Goal: Transaction & Acquisition: Purchase product/service

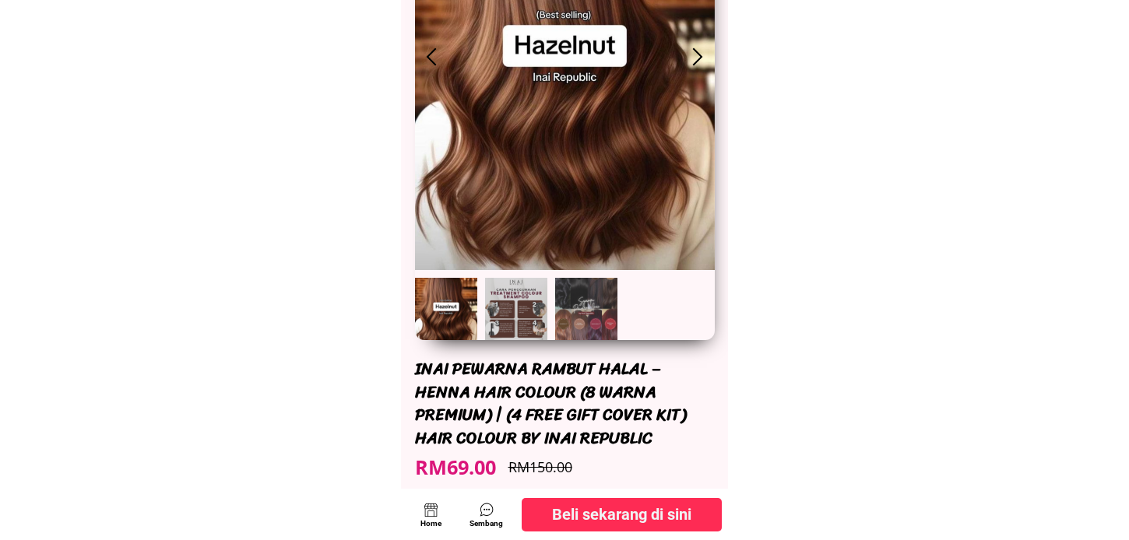
click at [584, 500] on p "Beli sekarang di sini" at bounding box center [622, 514] width 200 height 33
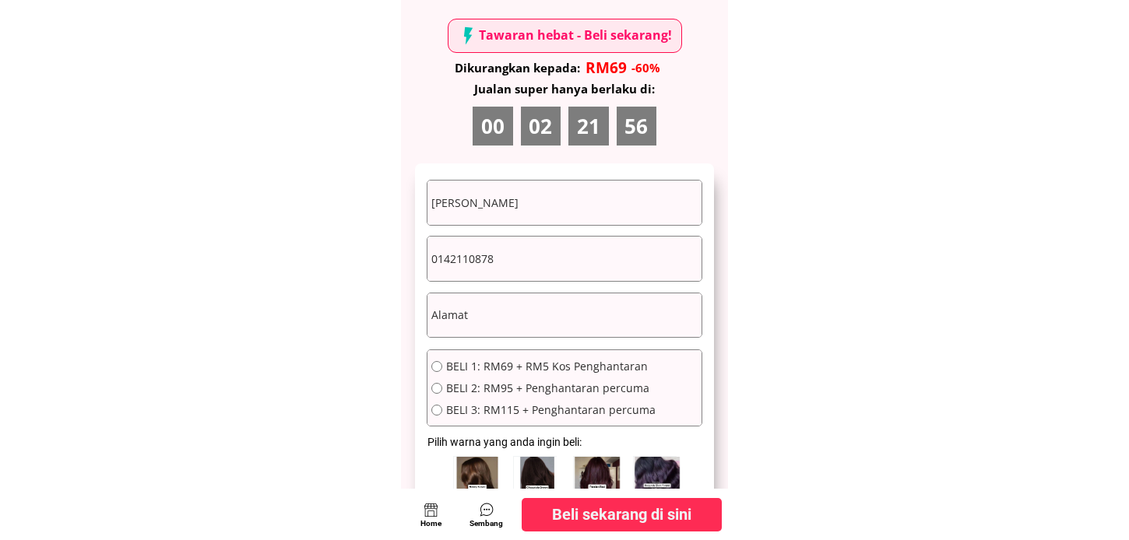
scroll to position [8638, 0]
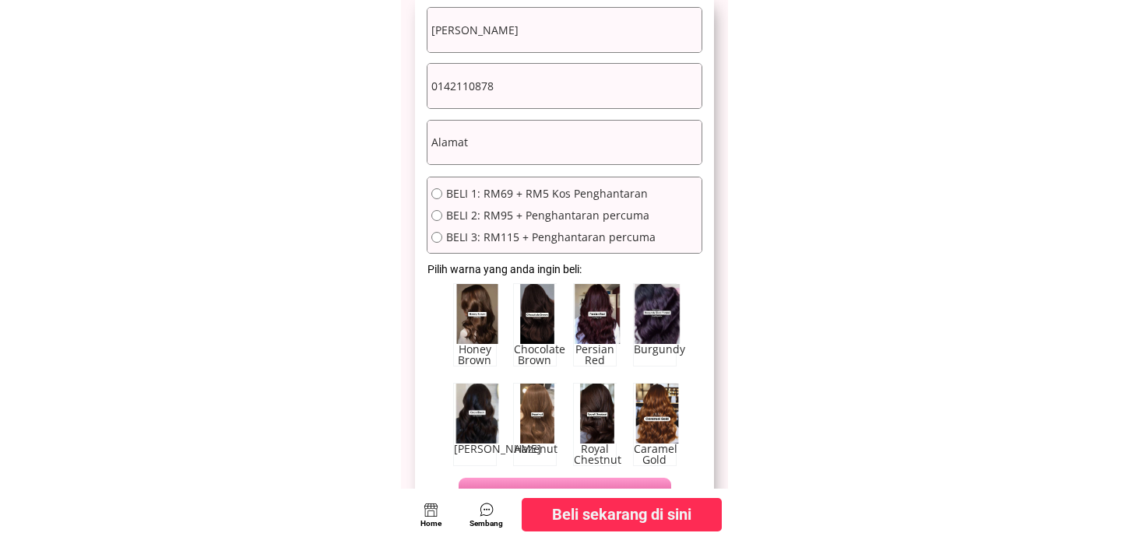
click at [463, 317] on div "Honey Brown" at bounding box center [475, 324] width 44 height 83
click at [523, 210] on span "BELI 2: RM95 + Penghantaran percuma" at bounding box center [550, 215] width 209 height 11
radio input "true"
click at [480, 118] on form "Wan Azizah 0142110878 COMPLETE ORDER BELI 1: RM69 + RM5 Kos Penghantaran BELI 2…" at bounding box center [565, 264] width 276 height 514
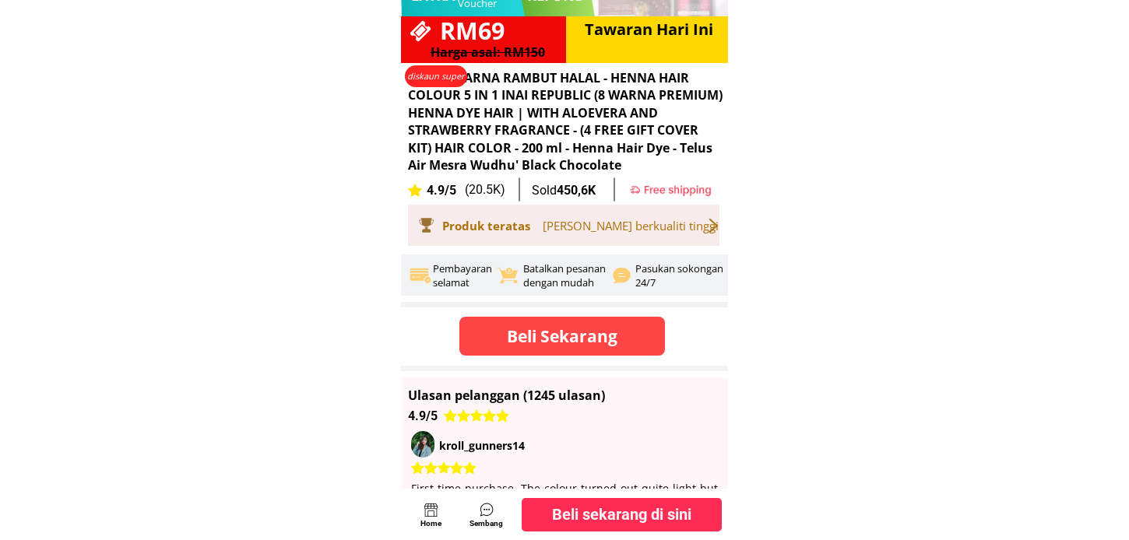
scroll to position [1094, 0]
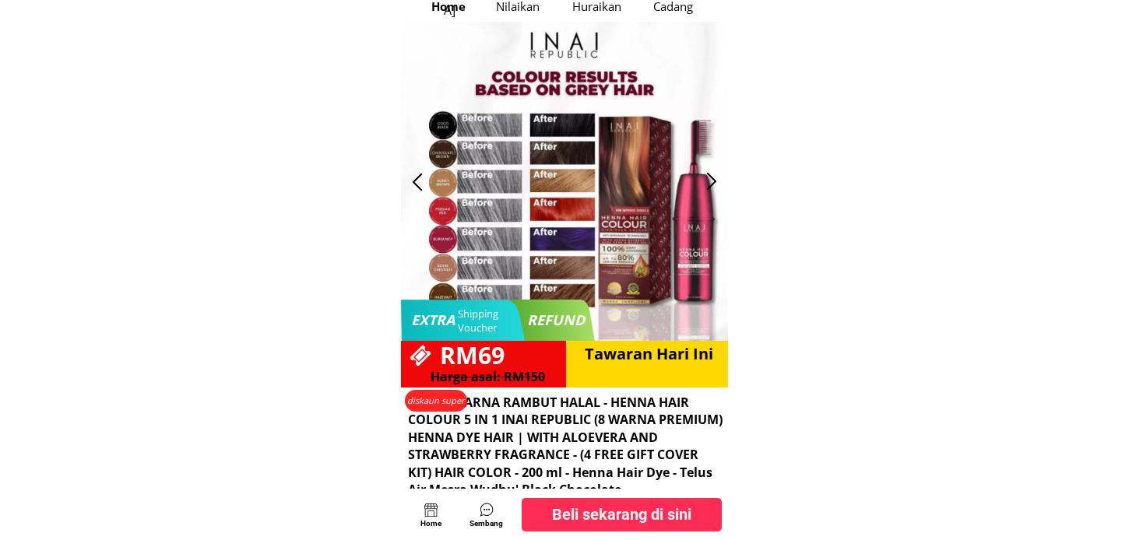
click at [422, 523] on div "Home" at bounding box center [431, 524] width 31 height 12
click at [433, 514] on div at bounding box center [431, 510] width 15 height 15
click at [476, 511] on div at bounding box center [487, 510] width 22 height 22
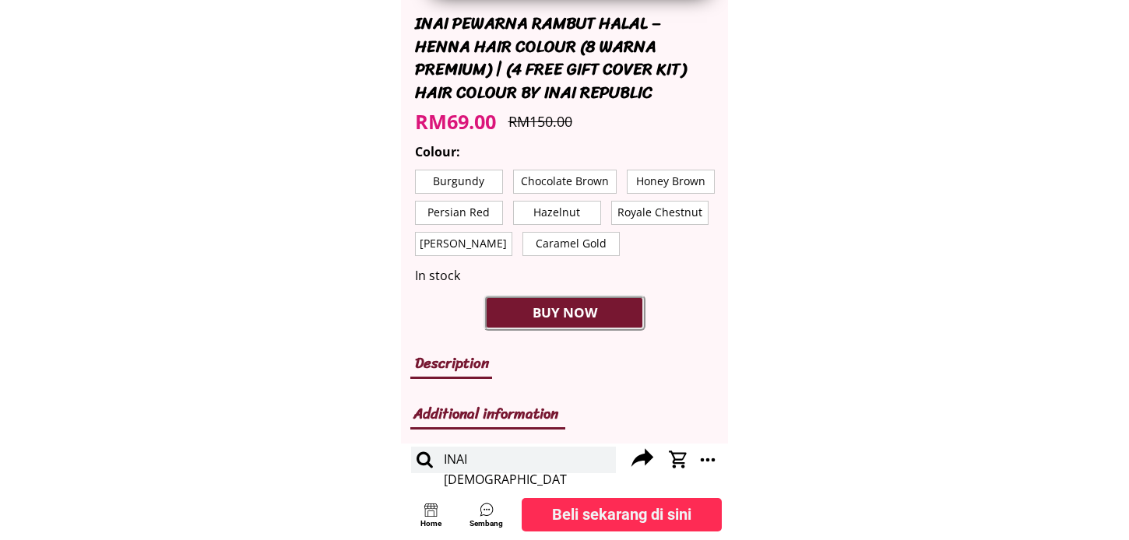
scroll to position [662, 0]
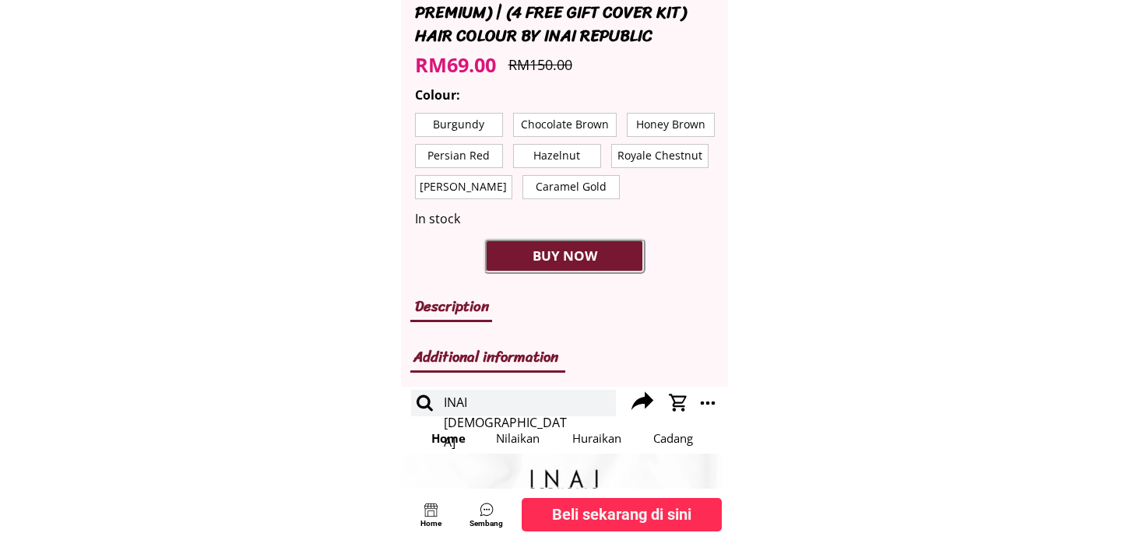
click at [461, 145] on p "Persian Red" at bounding box center [459, 156] width 86 height 23
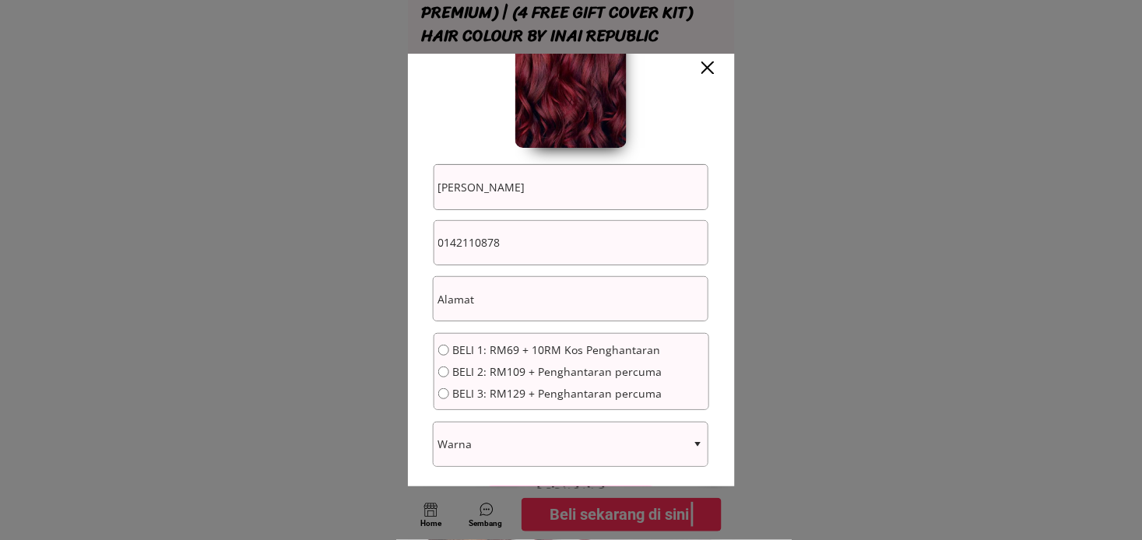
scroll to position [158, 0]
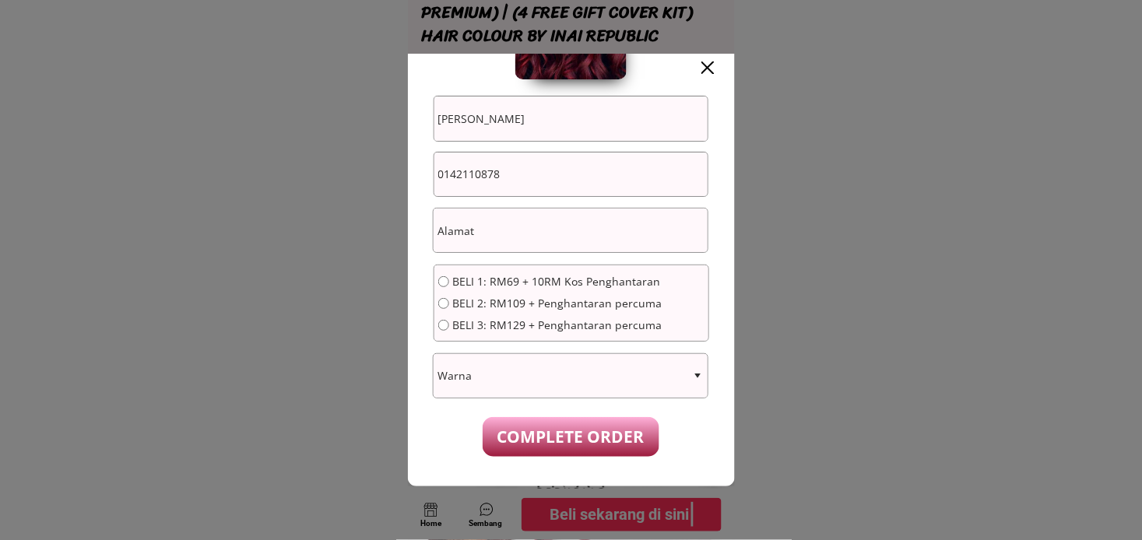
click at [873, 103] on div at bounding box center [571, 270] width 1142 height 540
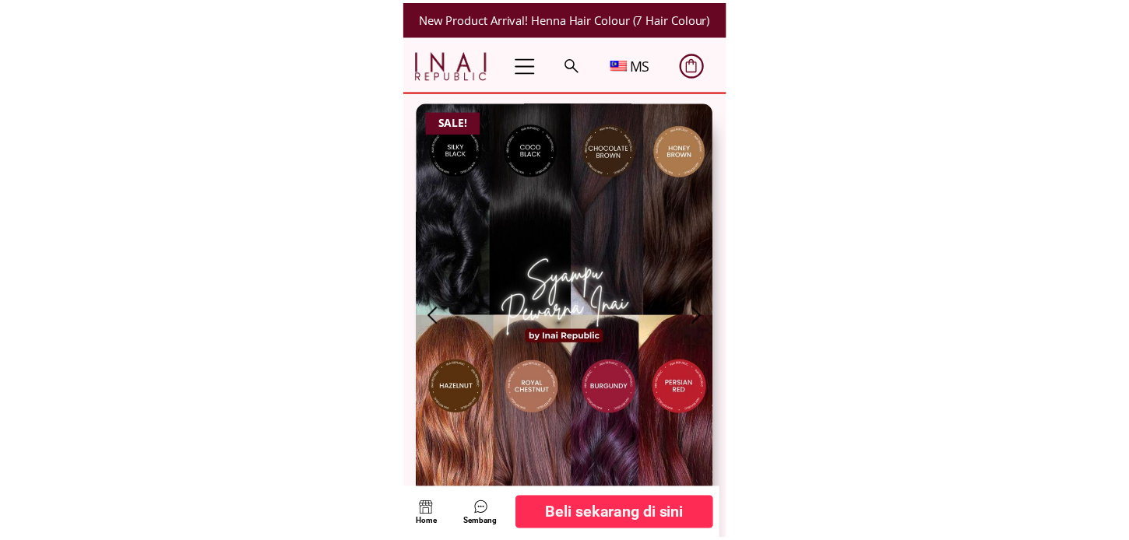
scroll to position [662, 0]
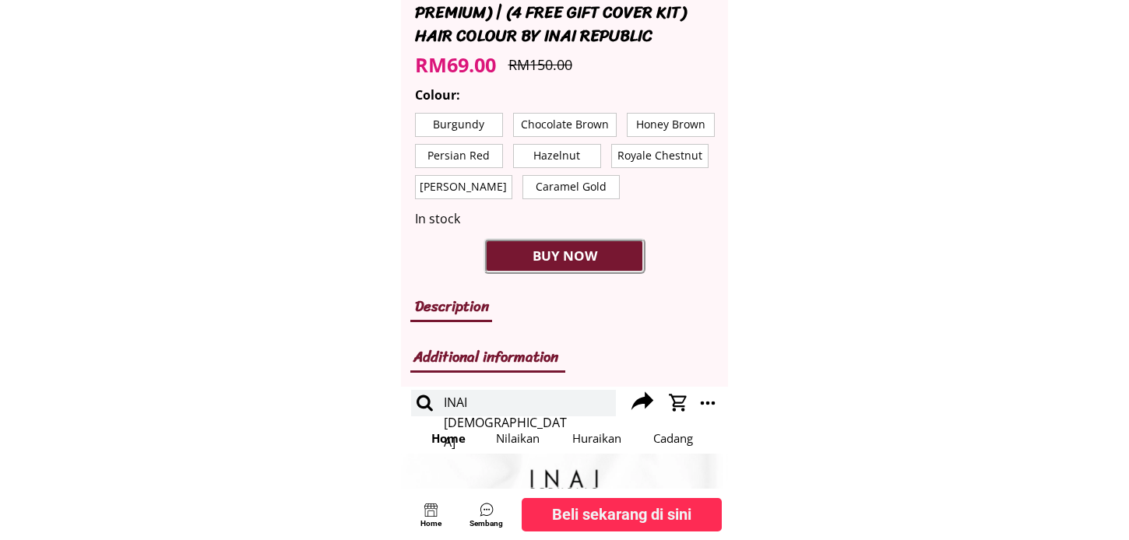
click at [455, 121] on p "Burgundy" at bounding box center [459, 125] width 86 height 23
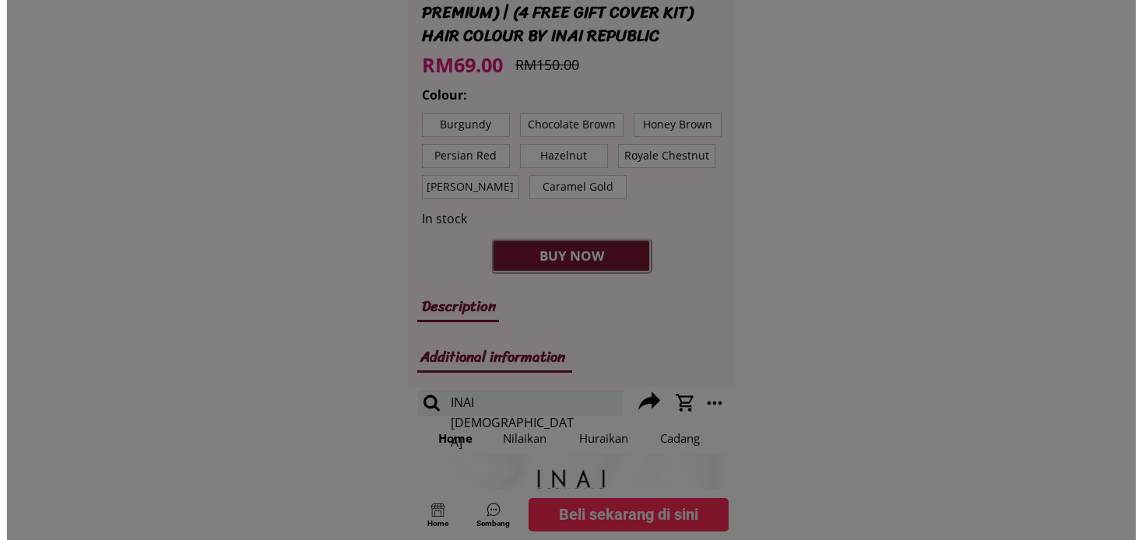
scroll to position [0, 0]
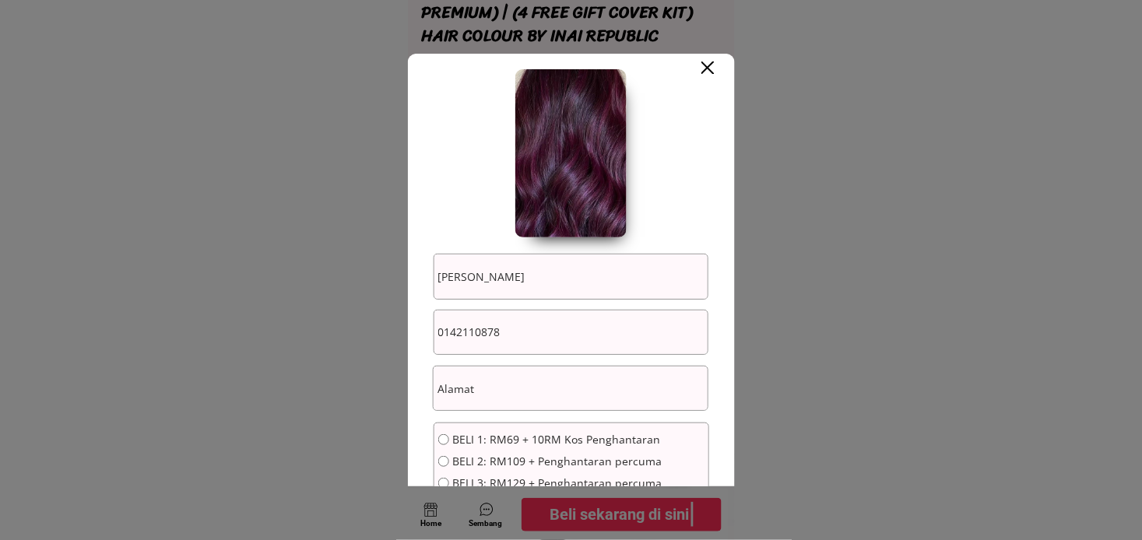
click at [884, 72] on div at bounding box center [571, 270] width 1142 height 540
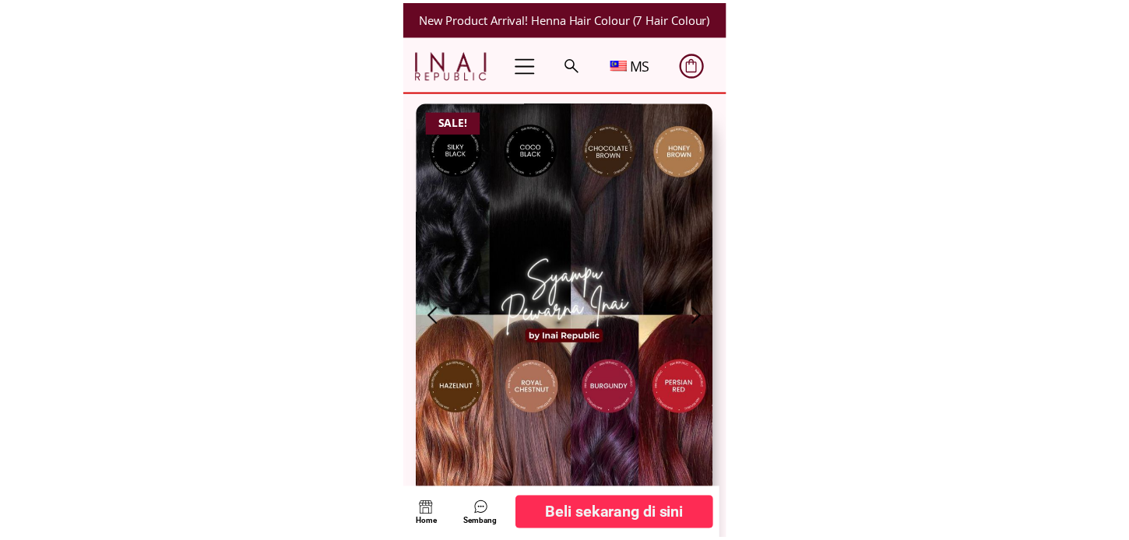
scroll to position [662, 0]
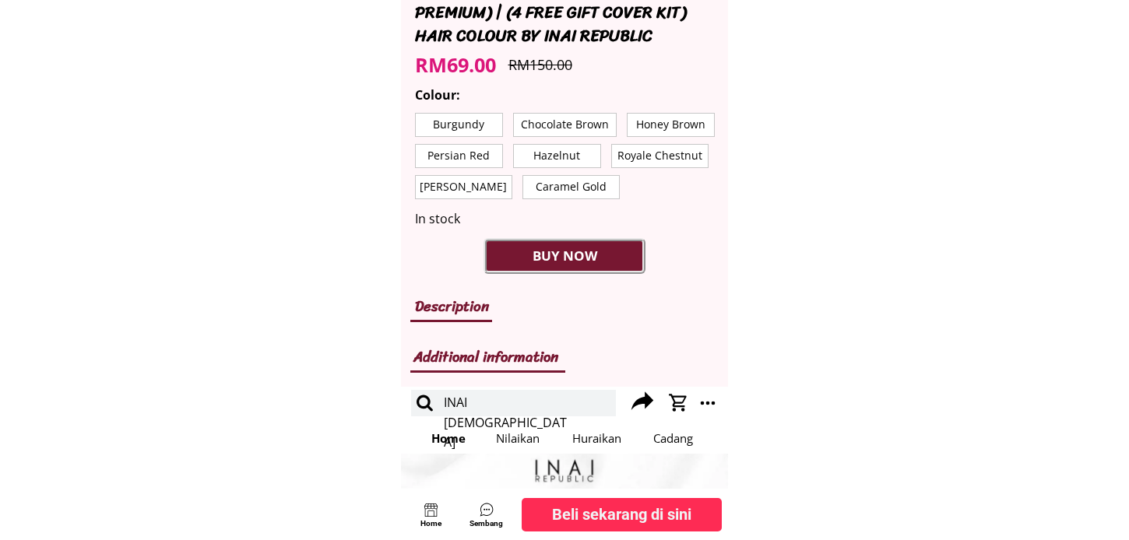
click at [577, 127] on p "Chocolate Brown" at bounding box center [565, 125] width 102 height 23
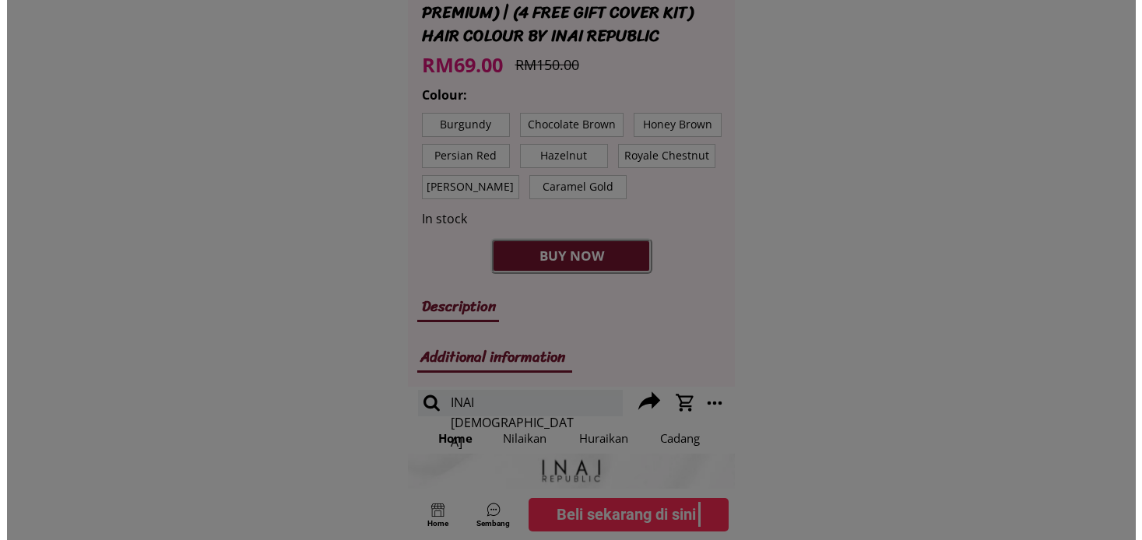
scroll to position [0, 0]
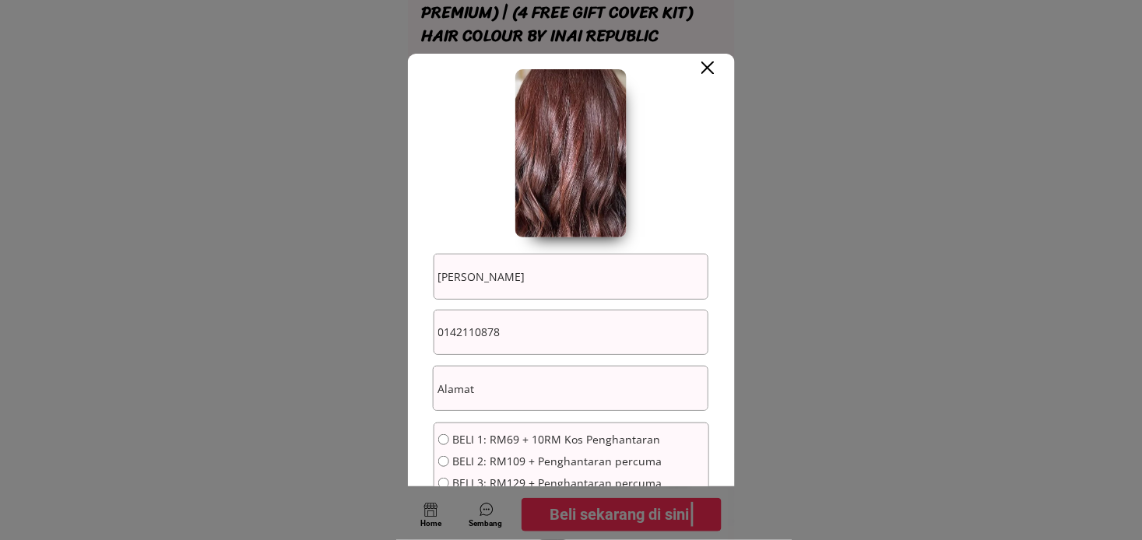
click at [850, 97] on div at bounding box center [571, 270] width 1142 height 540
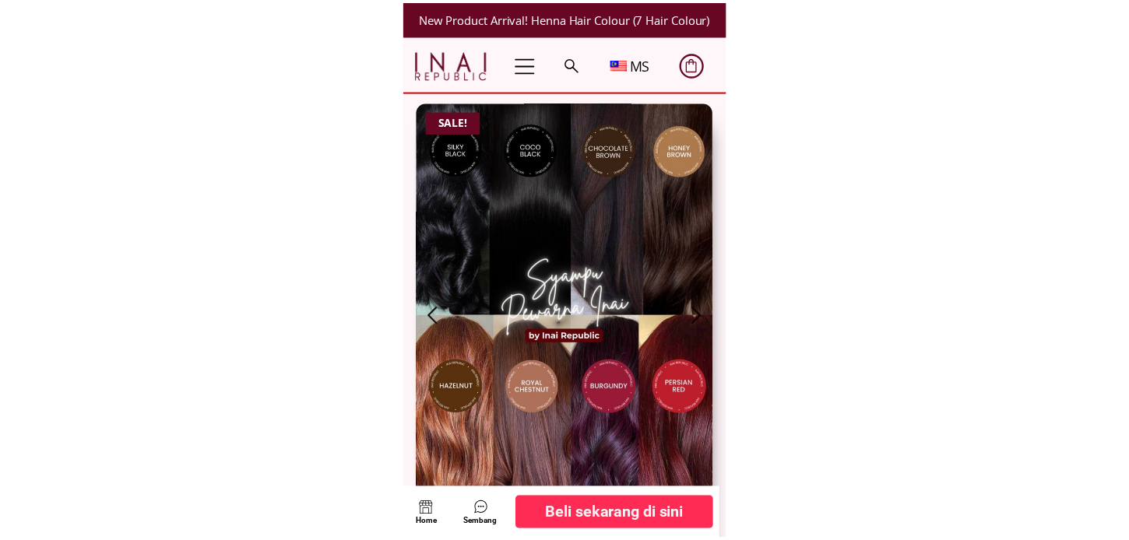
scroll to position [662, 0]
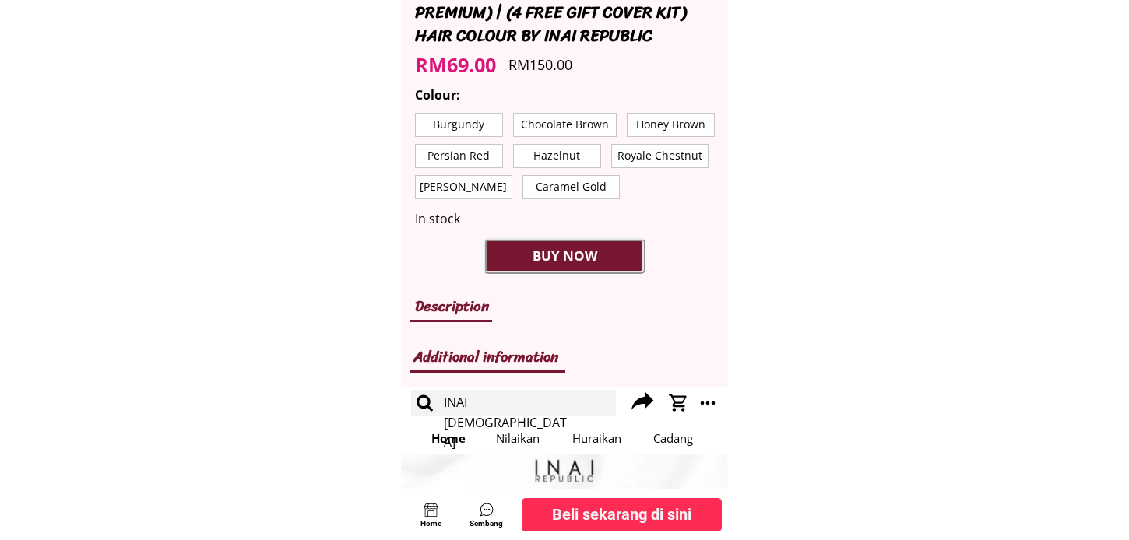
click at [670, 131] on p "Honey Brown" at bounding box center [671, 125] width 86 height 23
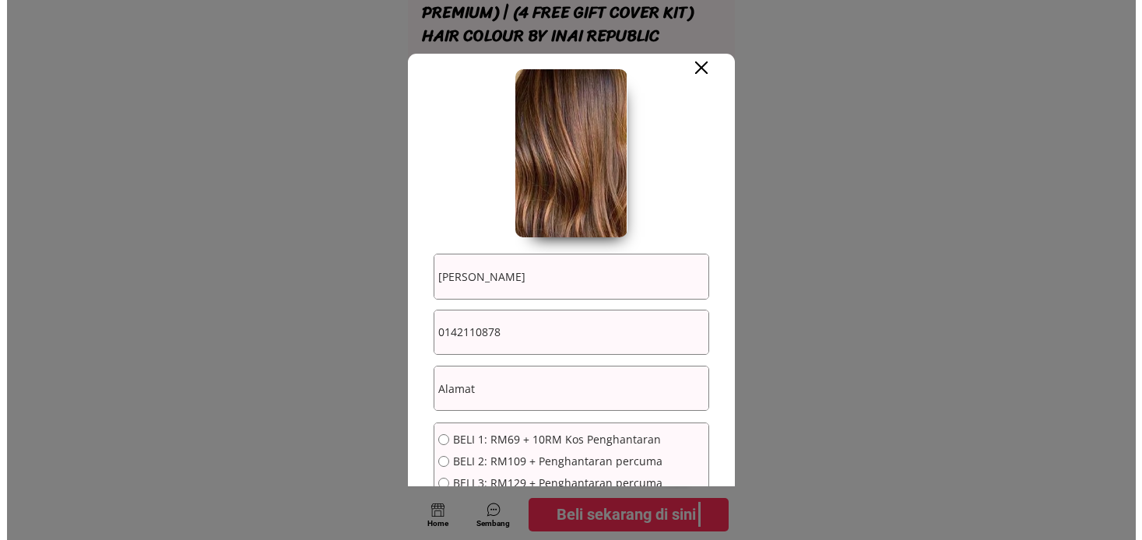
scroll to position [0, 0]
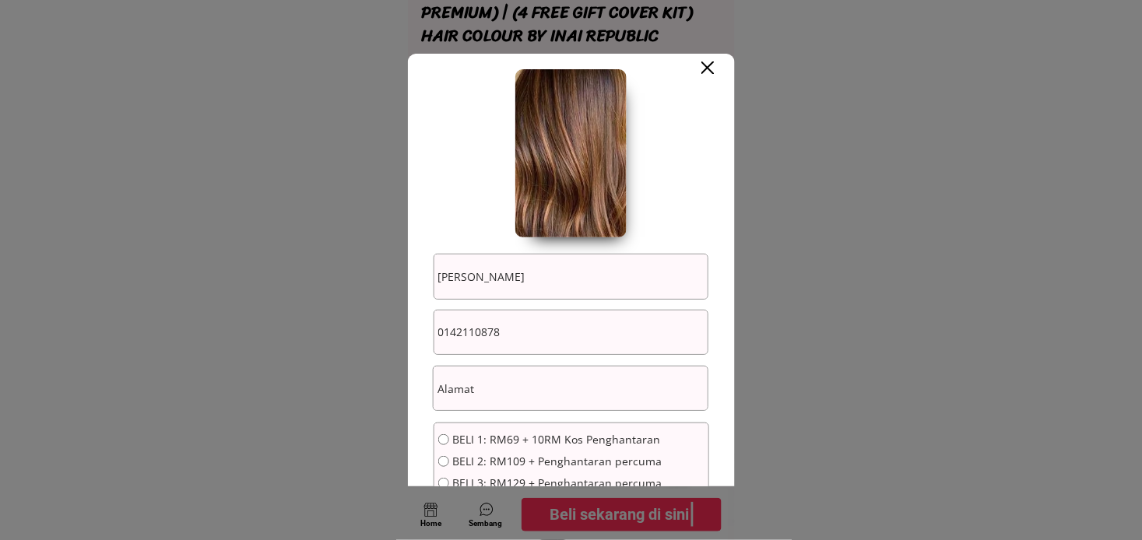
click at [818, 121] on div at bounding box center [571, 270] width 1142 height 540
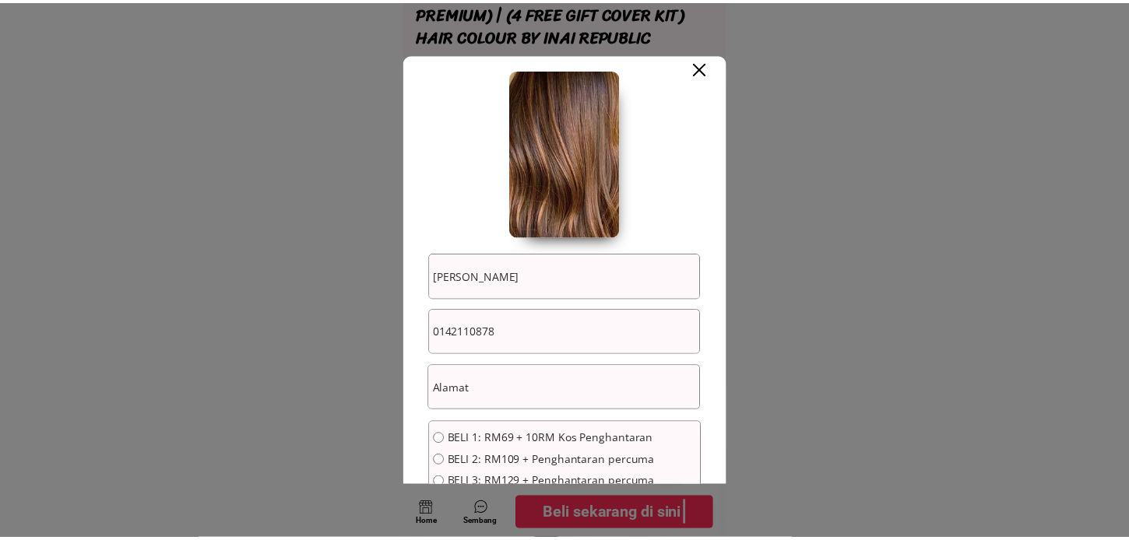
scroll to position [662, 0]
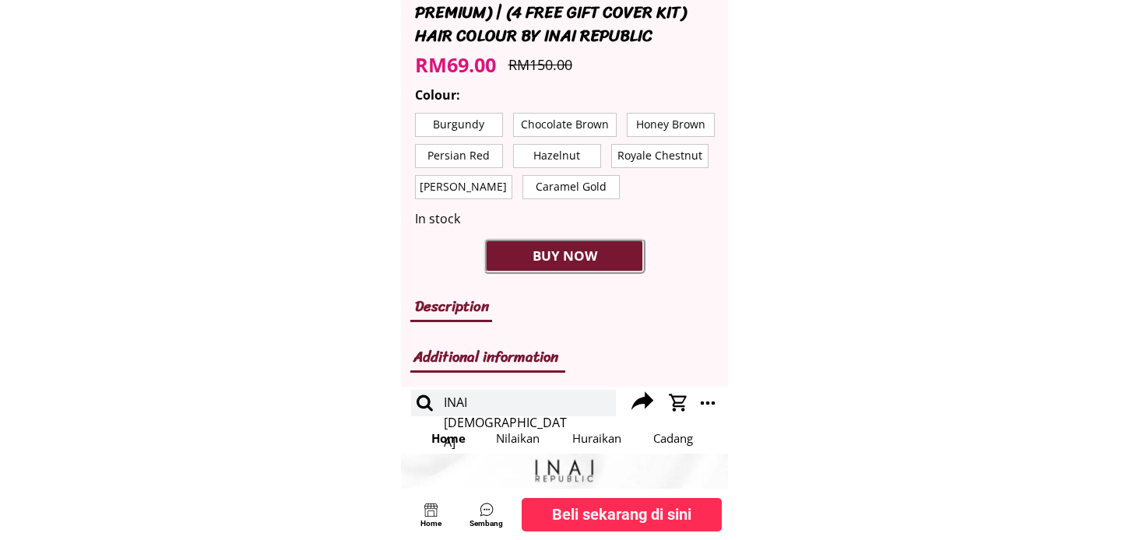
click at [675, 154] on p "Royale Chestnut" at bounding box center [660, 156] width 96 height 23
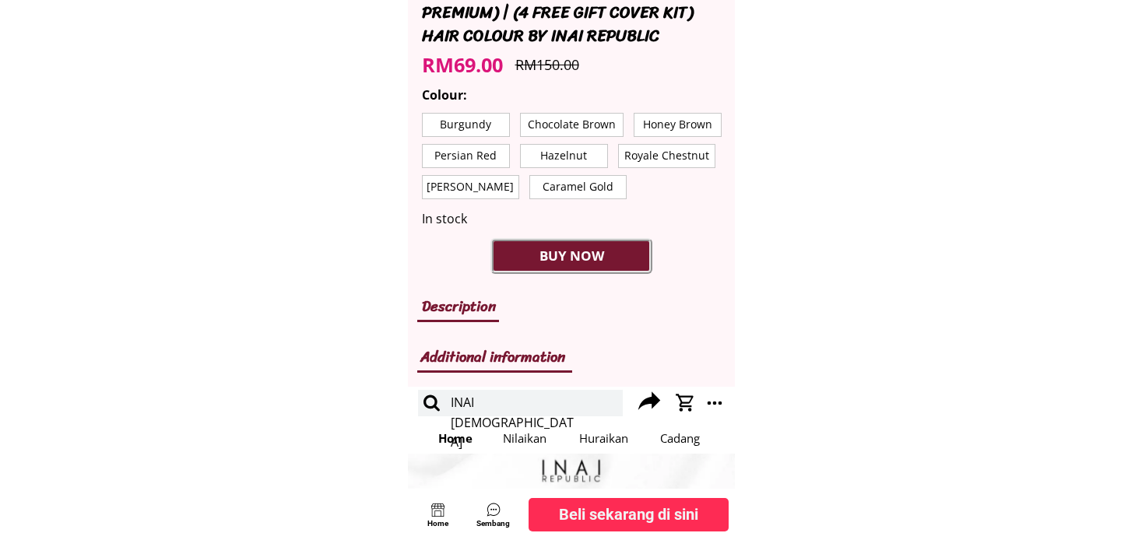
scroll to position [0, 0]
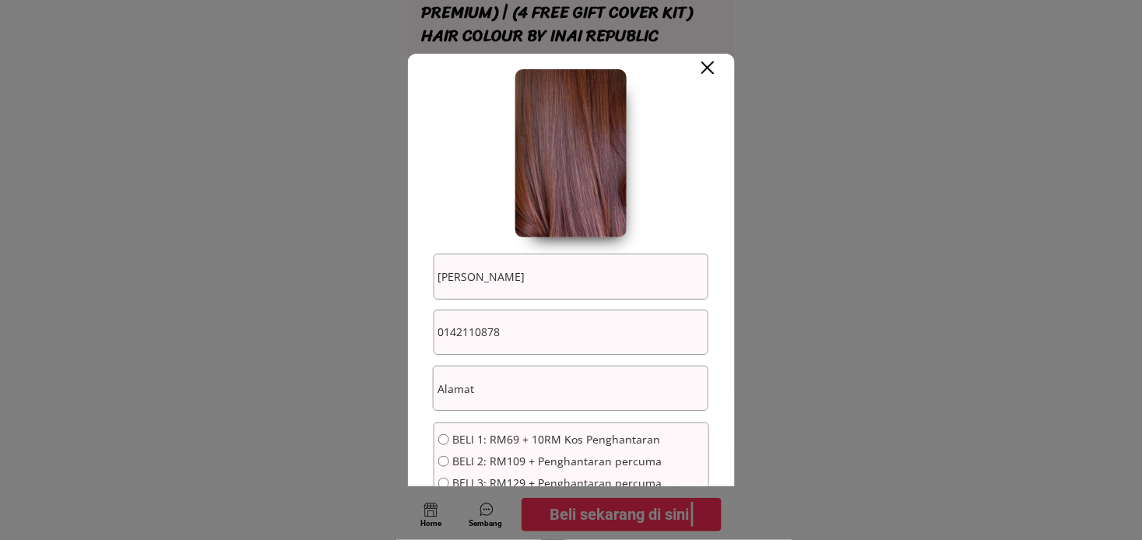
click at [835, 141] on div at bounding box center [571, 270] width 1142 height 540
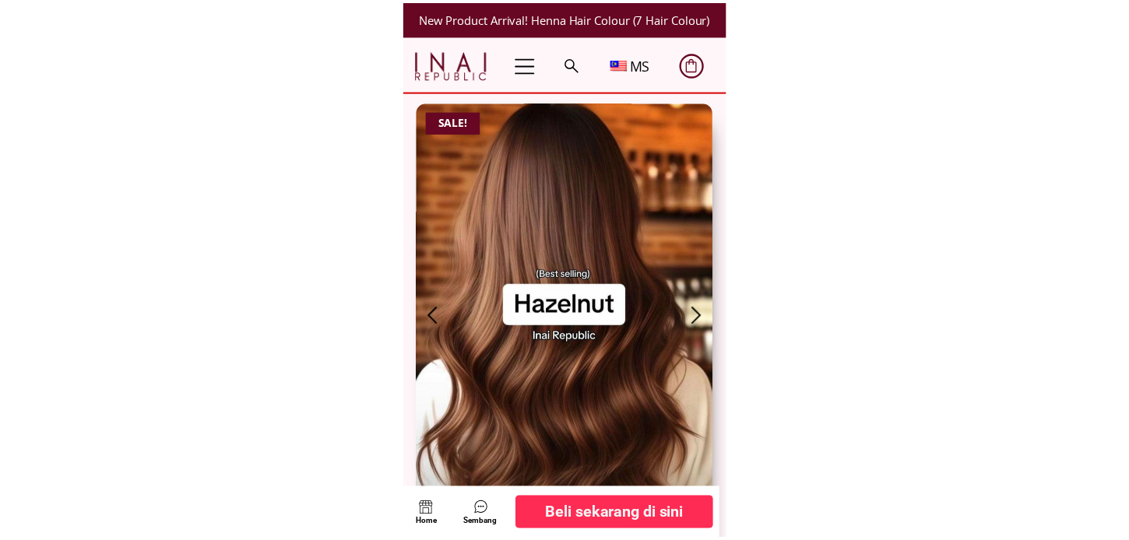
scroll to position [662, 0]
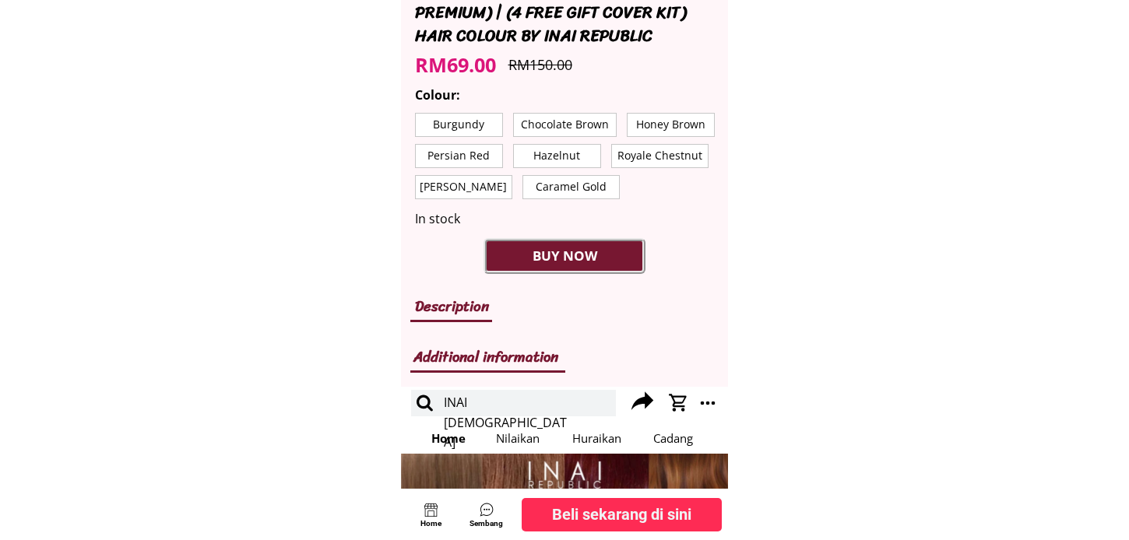
click at [607, 184] on p "Caramel Gold" at bounding box center [571, 187] width 96 height 23
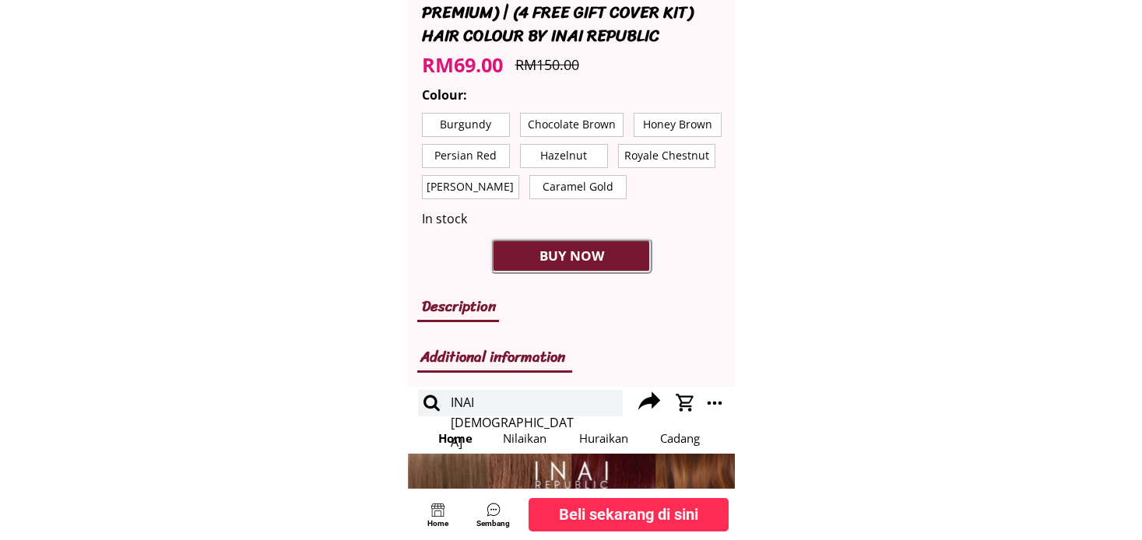
scroll to position [0, 0]
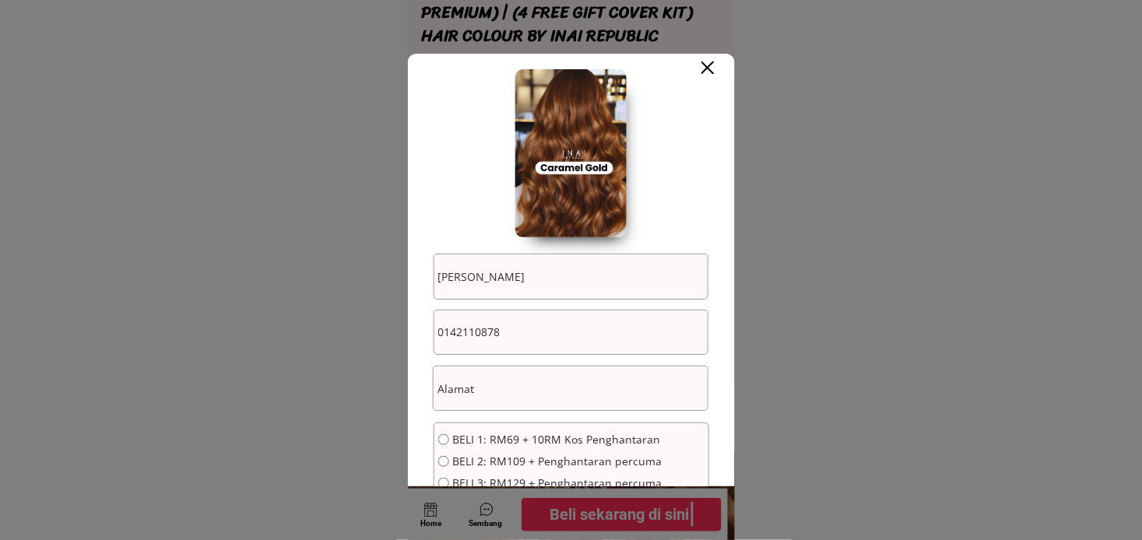
click at [834, 125] on div at bounding box center [571, 270] width 1142 height 540
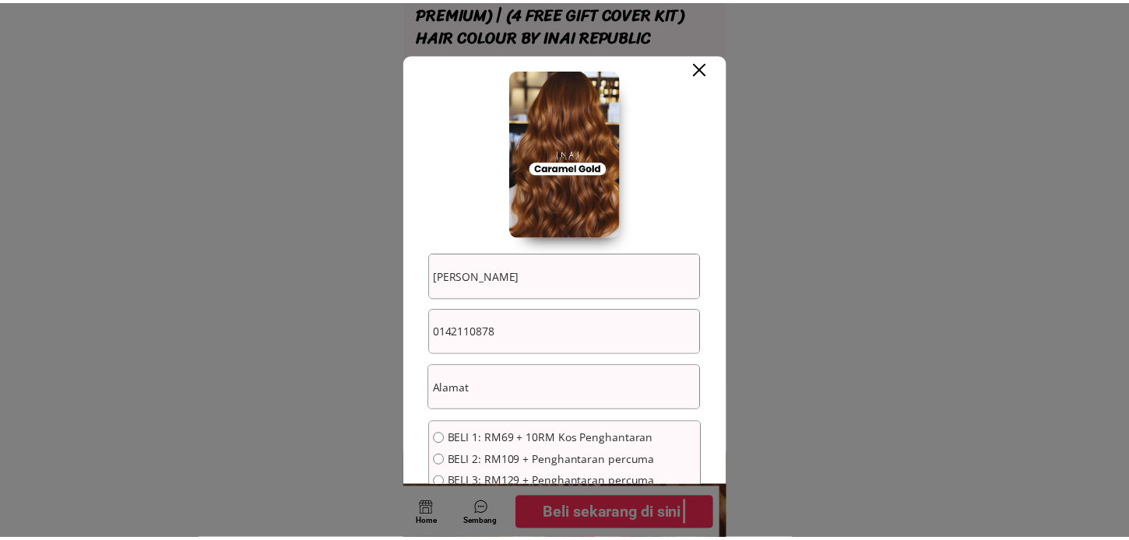
scroll to position [662, 0]
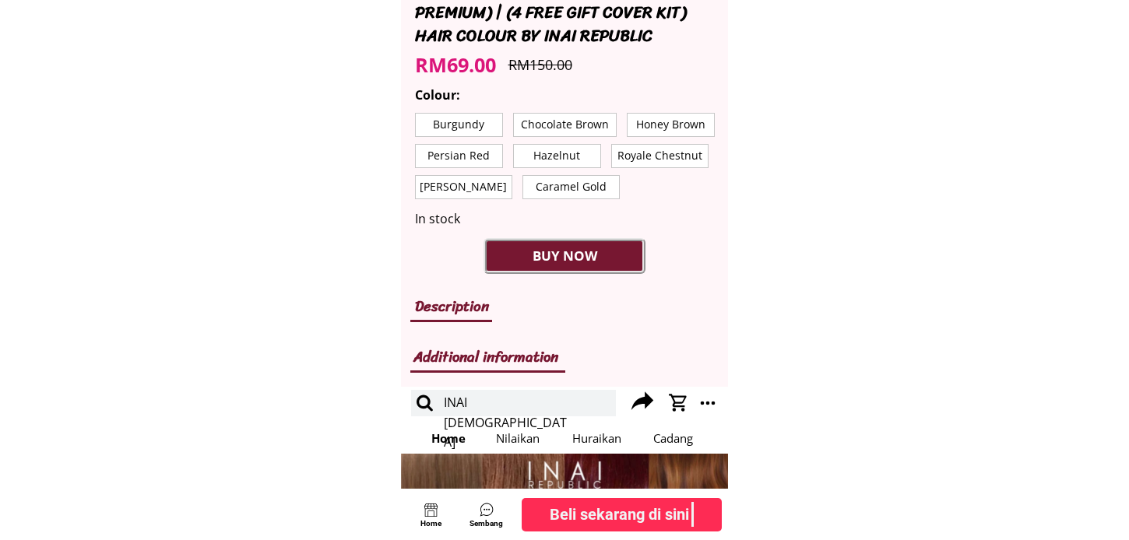
click at [467, 157] on p "Persian Red" at bounding box center [459, 156] width 86 height 23
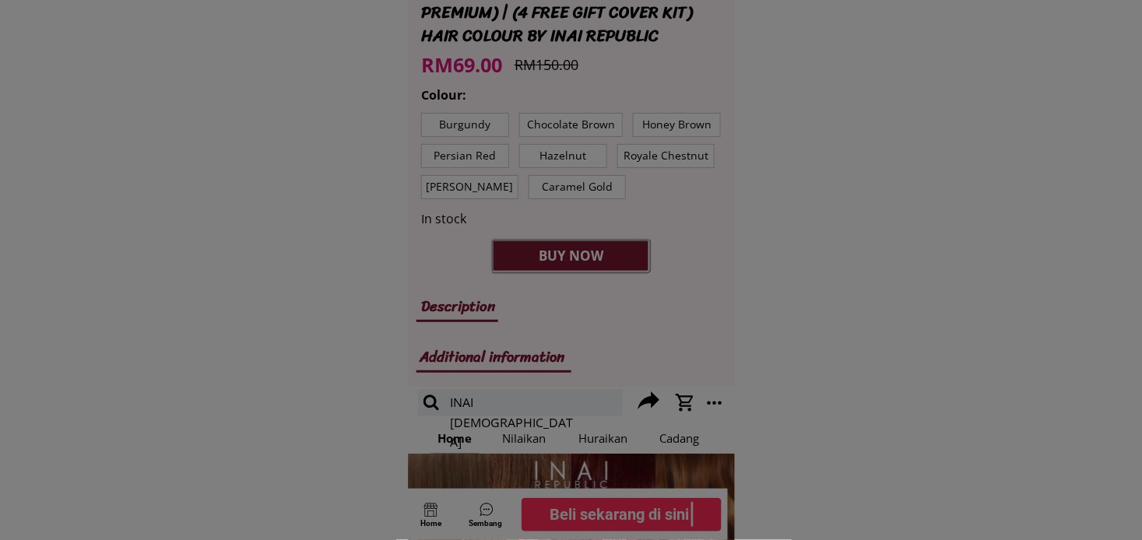
scroll to position [0, 0]
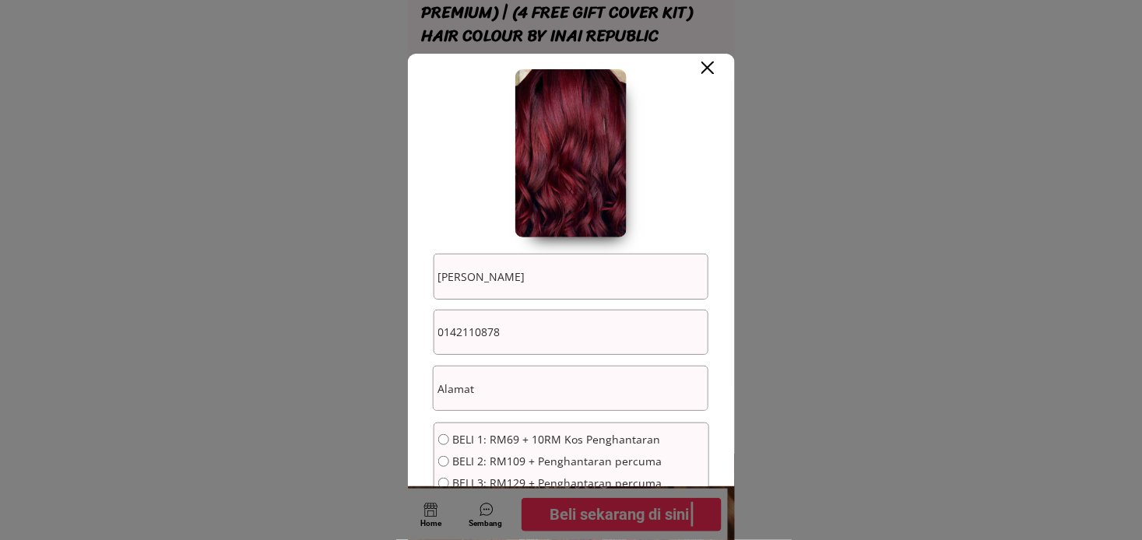
click at [829, 68] on div at bounding box center [571, 270] width 1142 height 540
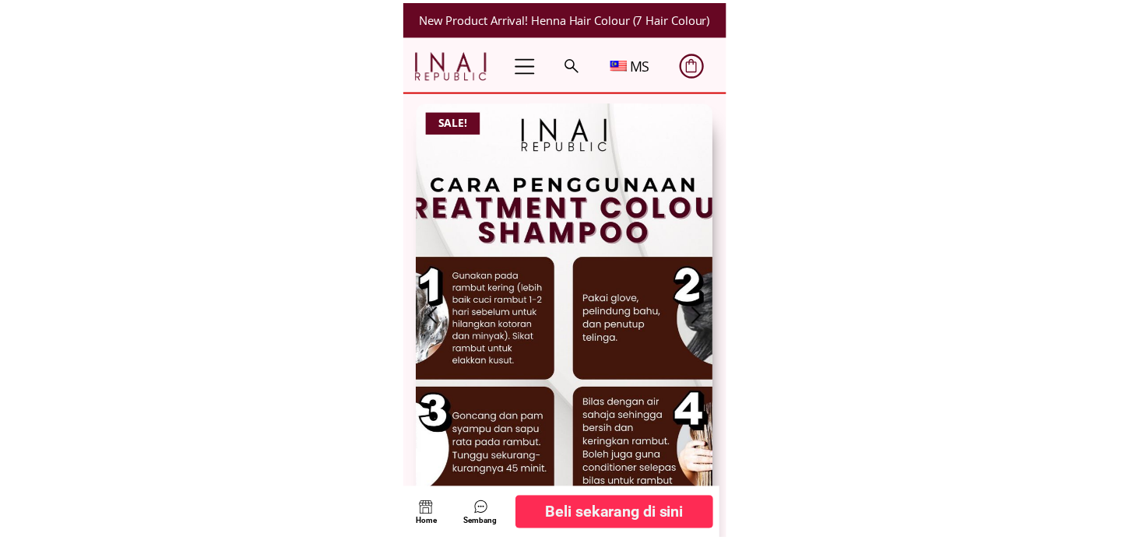
scroll to position [662, 0]
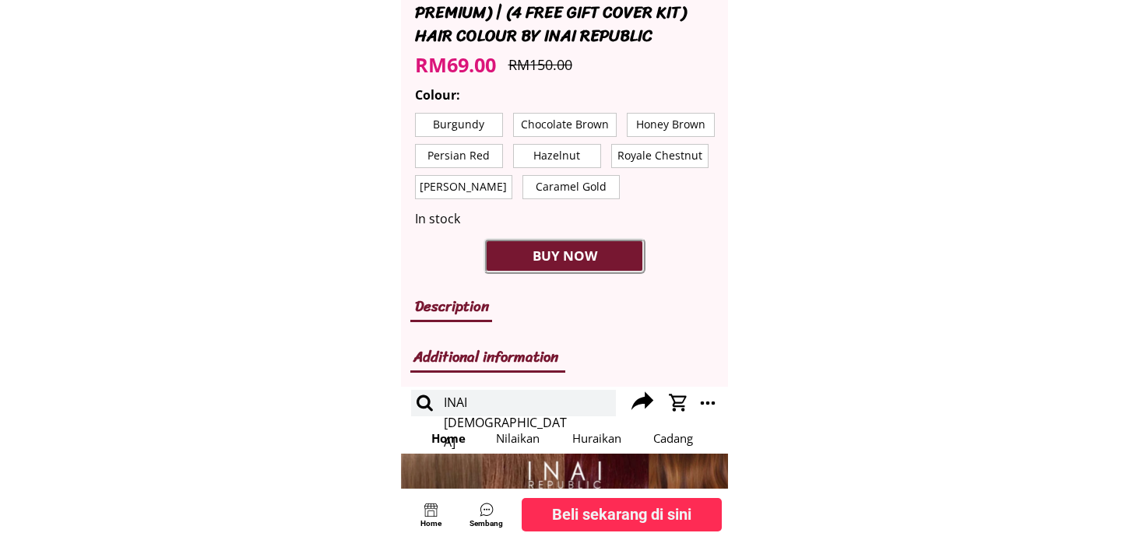
click at [441, 176] on p "[PERSON_NAME]" at bounding box center [464, 187] width 96 height 23
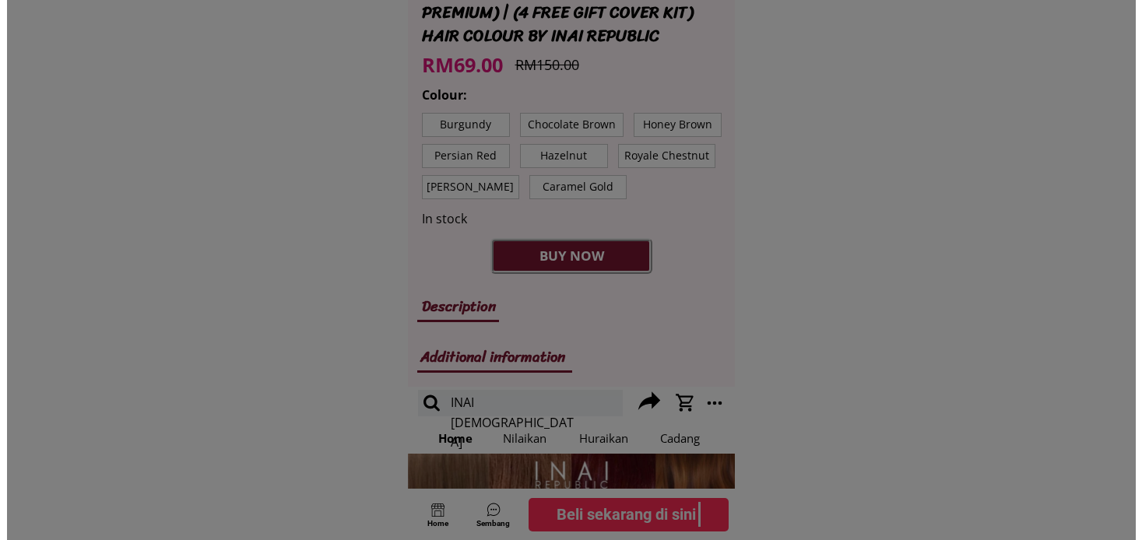
scroll to position [0, 0]
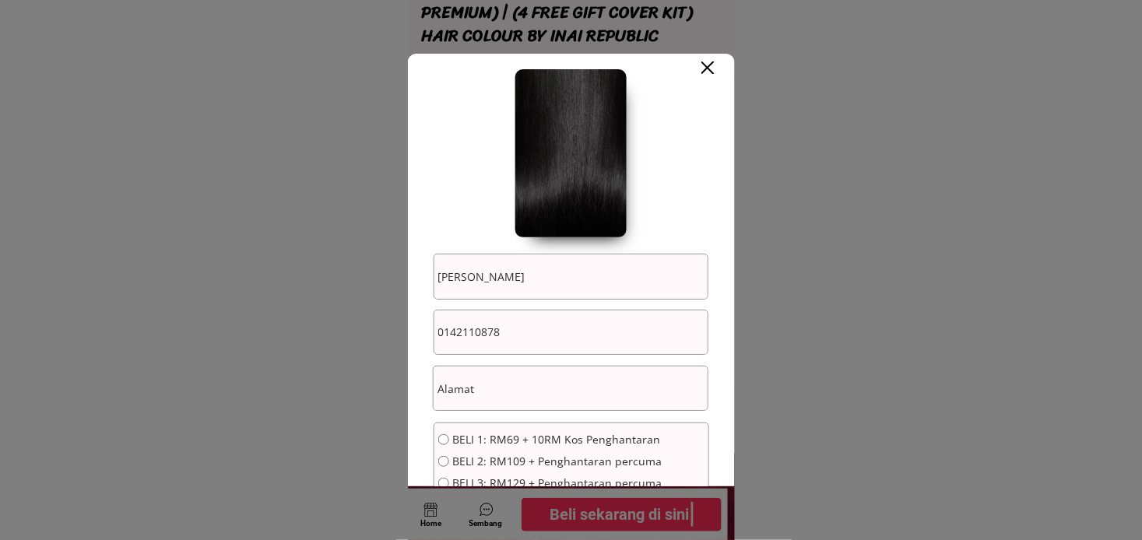
click at [875, 135] on div at bounding box center [571, 270] width 1142 height 540
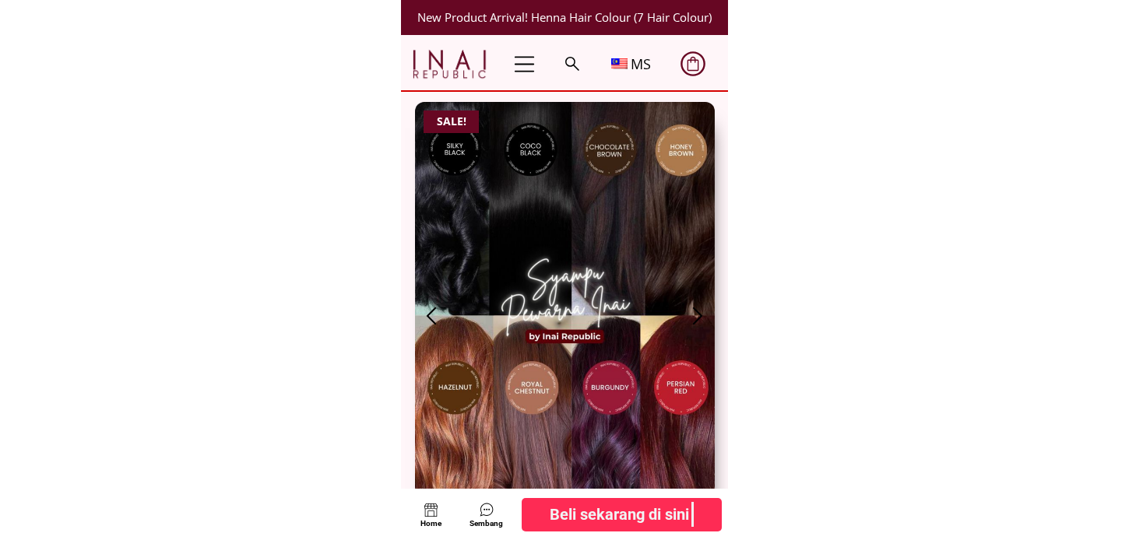
click at [718, 313] on div "New Product Arrival! Henna Hair Colour (7 Hair Colour) Trang chủ Công ty Dịch v…" at bounding box center [564, 474] width 327 height 948
click at [707, 314] on div at bounding box center [698, 316] width 26 height 26
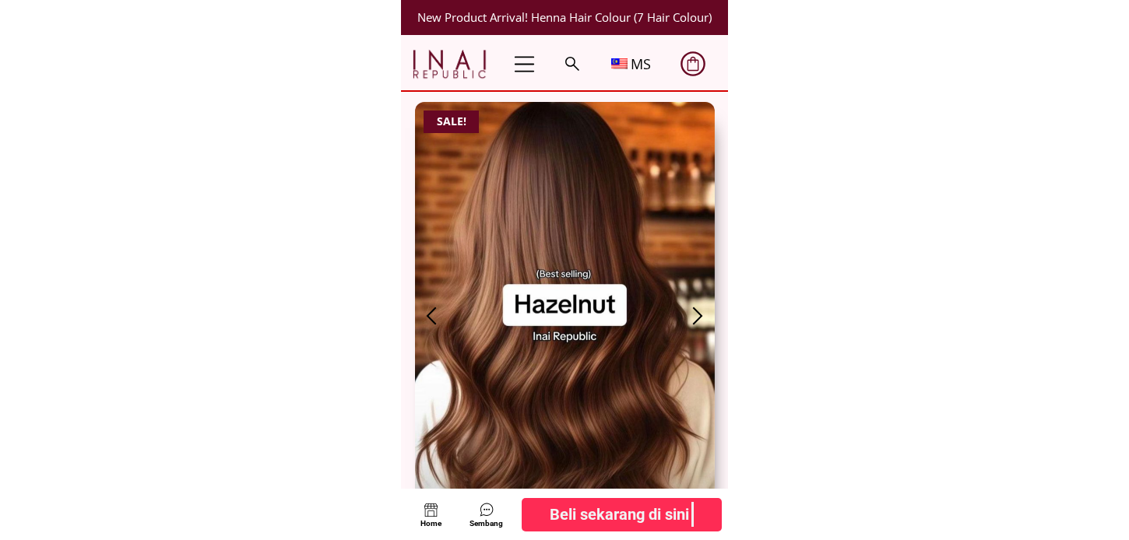
click at [707, 314] on div at bounding box center [698, 316] width 26 height 26
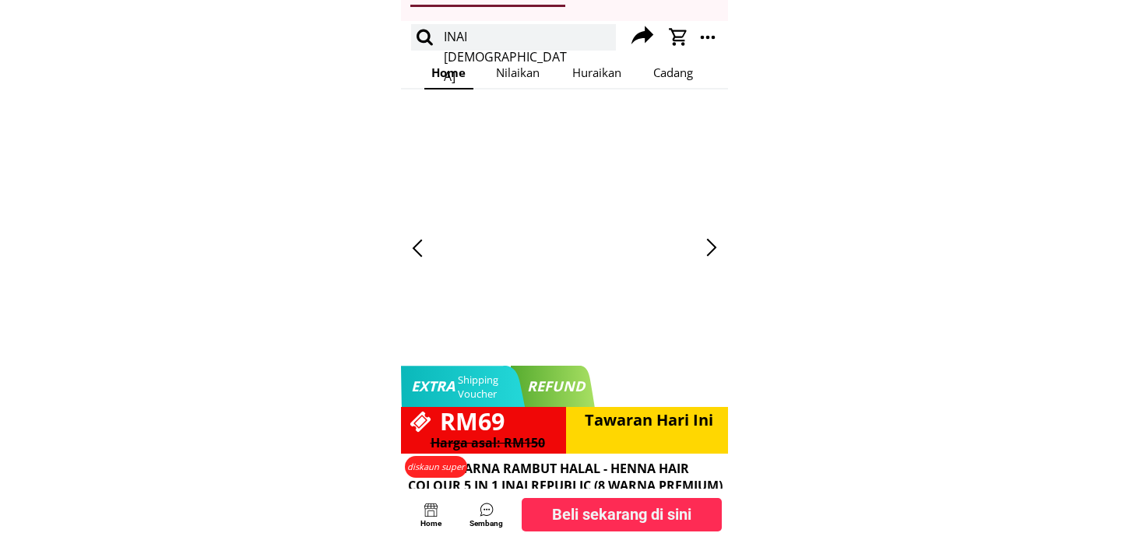
scroll to position [1124, 0]
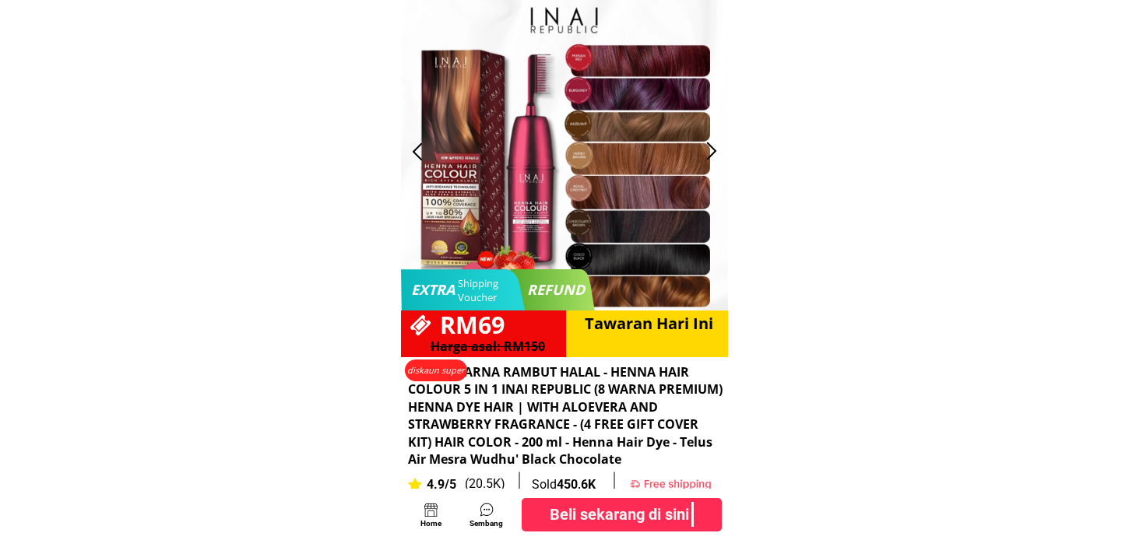
drag, startPoint x: 621, startPoint y: 231, endPoint x: 364, endPoint y: 270, distance: 259.9
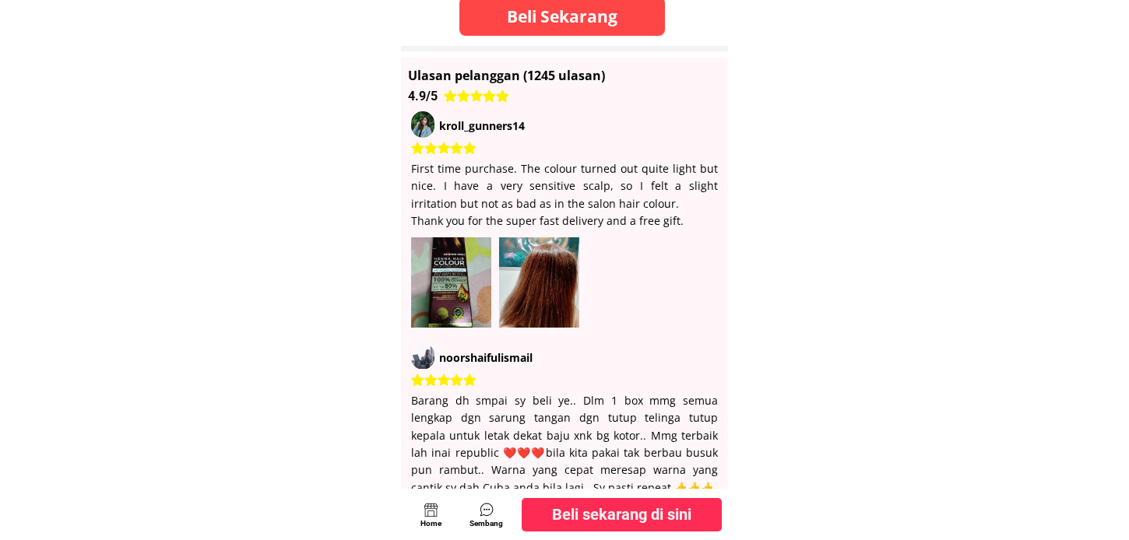
scroll to position [1903, 0]
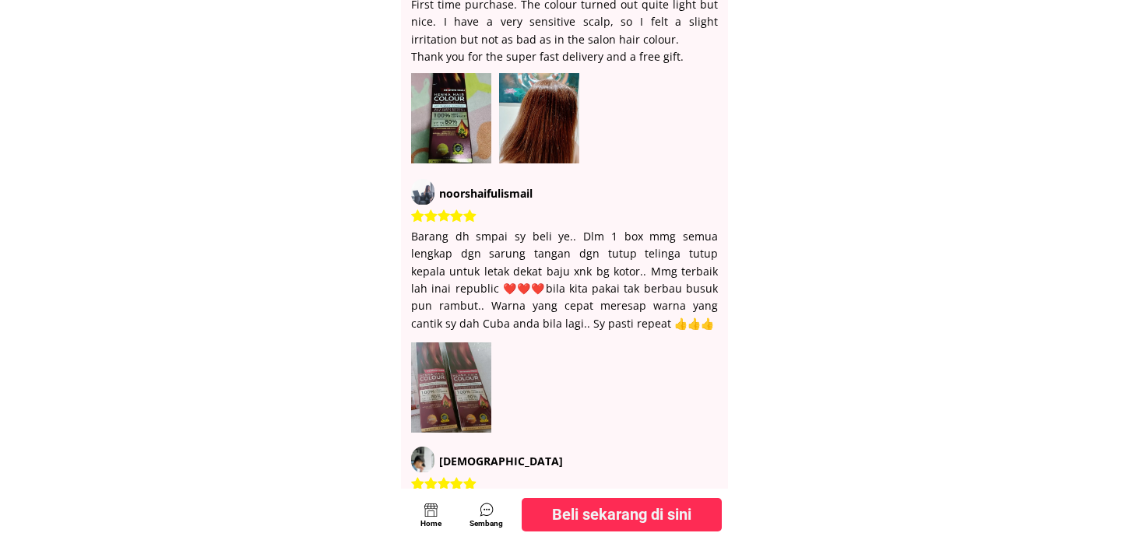
click at [463, 93] on div at bounding box center [451, 118] width 80 height 90
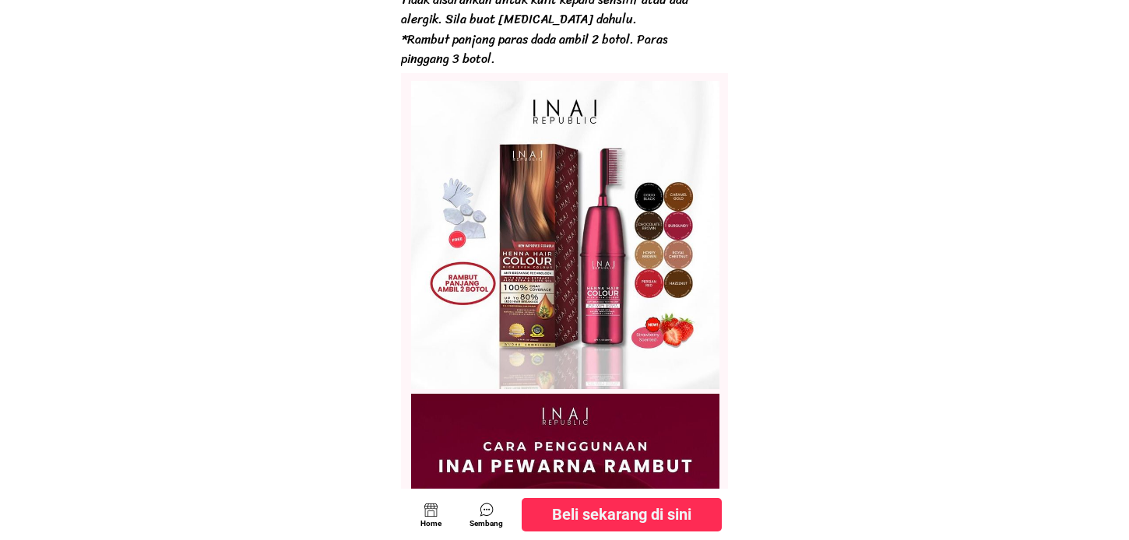
scroll to position [3288, 0]
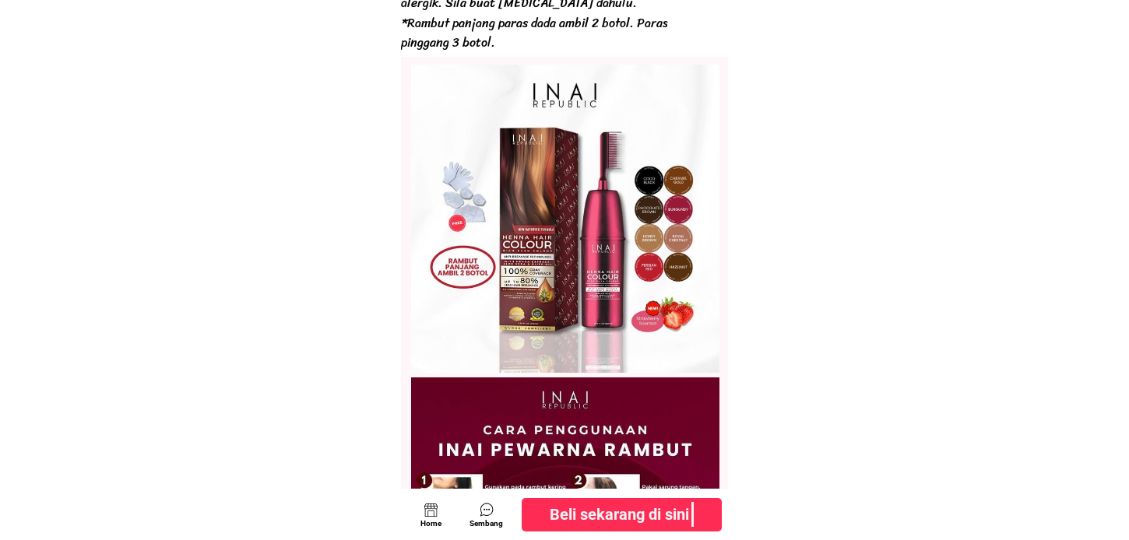
drag, startPoint x: 633, startPoint y: 235, endPoint x: 478, endPoint y: 241, distance: 155.1
click at [478, 241] on div at bounding box center [565, 219] width 308 height 308
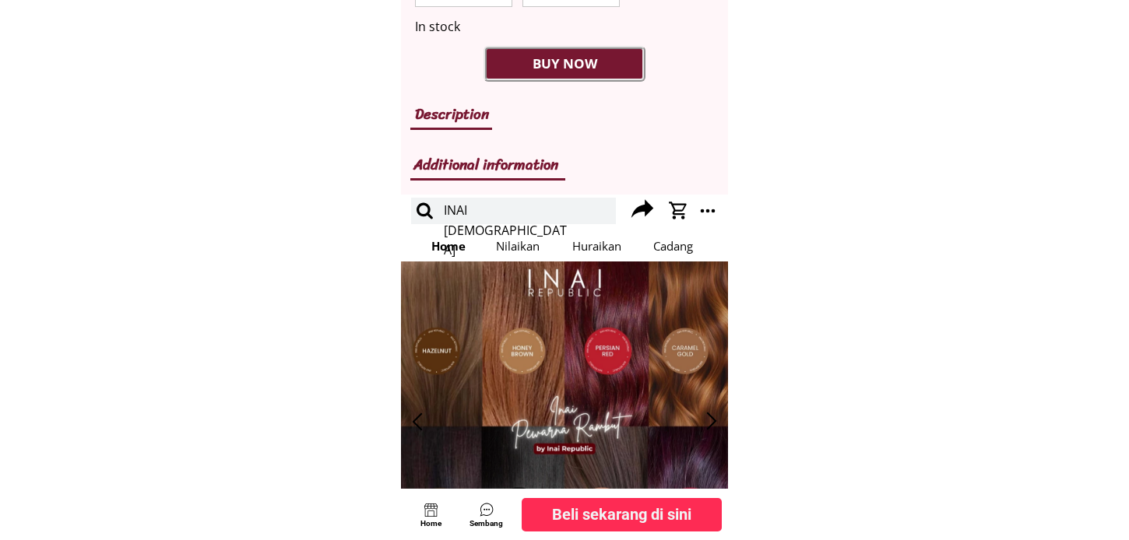
scroll to position [952, 0]
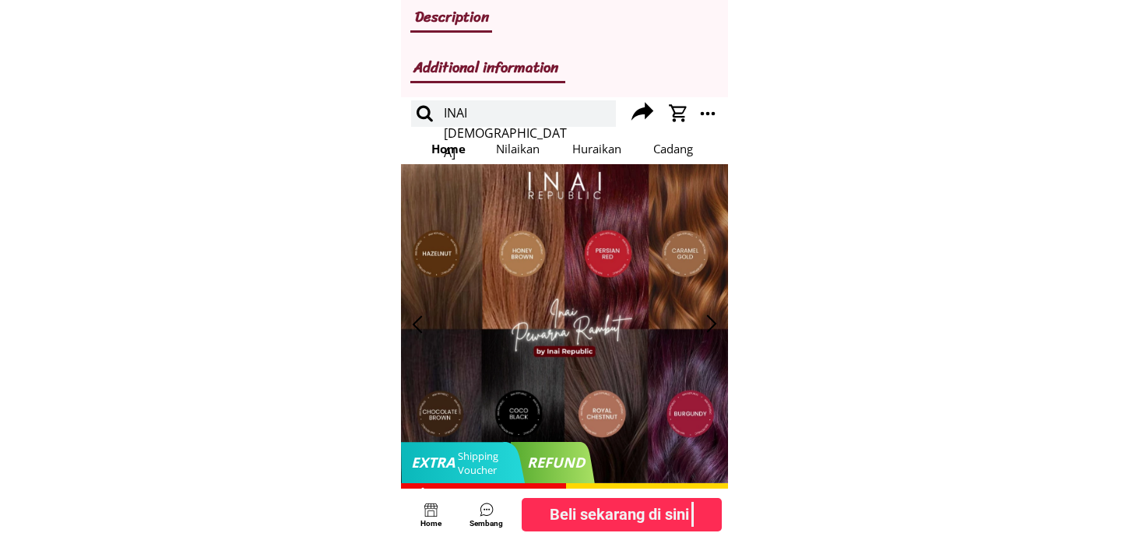
click at [714, 322] on div at bounding box center [712, 324] width 26 height 26
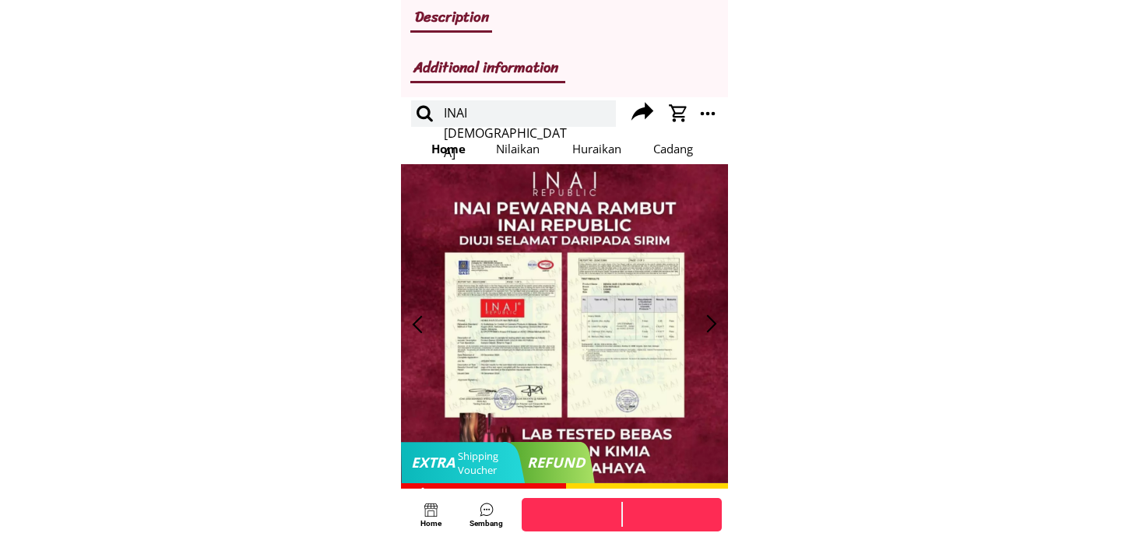
click at [713, 322] on div at bounding box center [712, 324] width 26 height 26
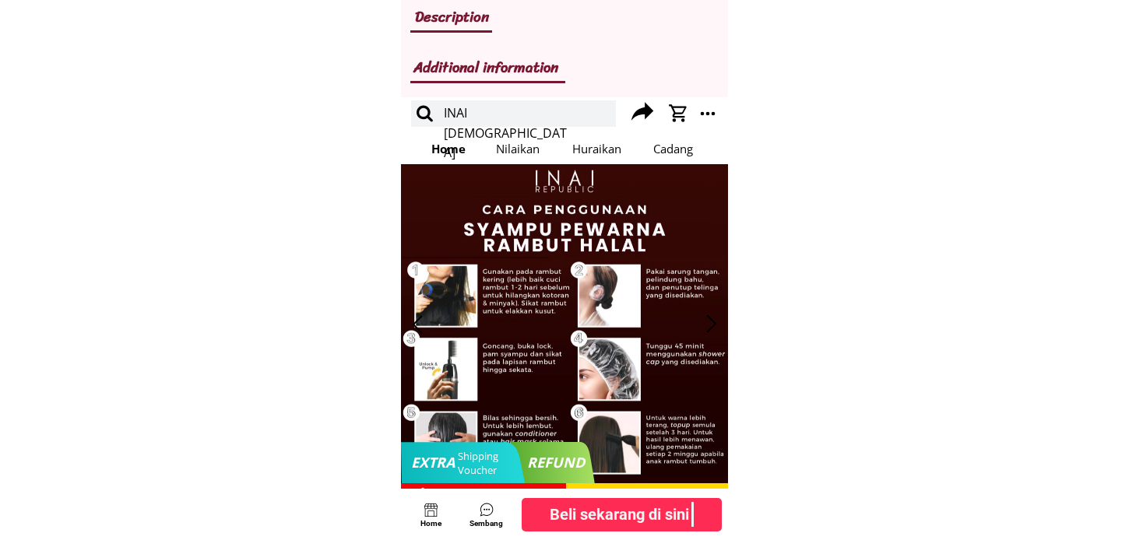
click at [713, 322] on div at bounding box center [712, 324] width 26 height 26
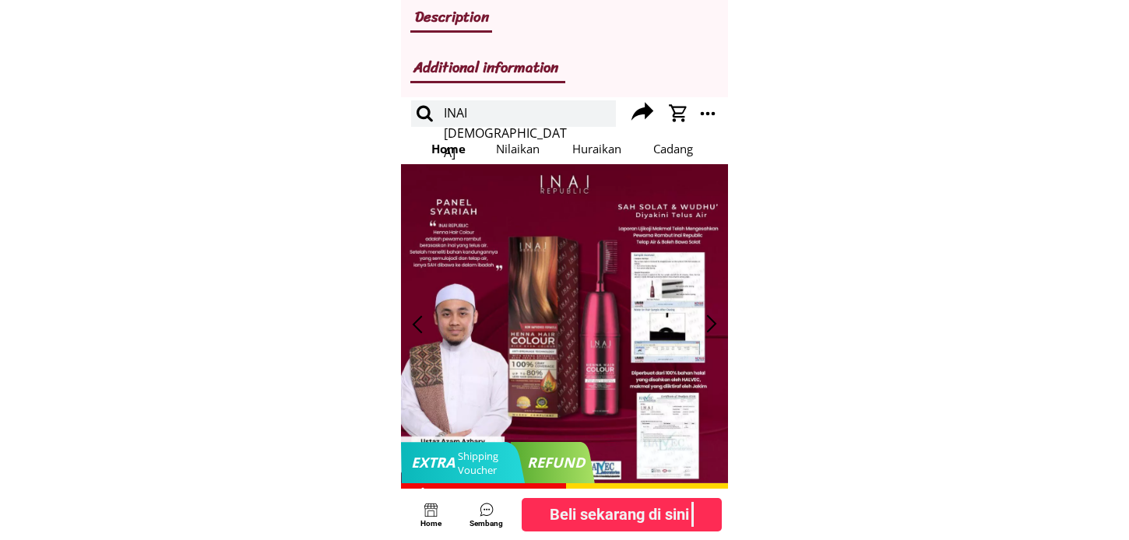
click at [713, 322] on div at bounding box center [712, 324] width 26 height 26
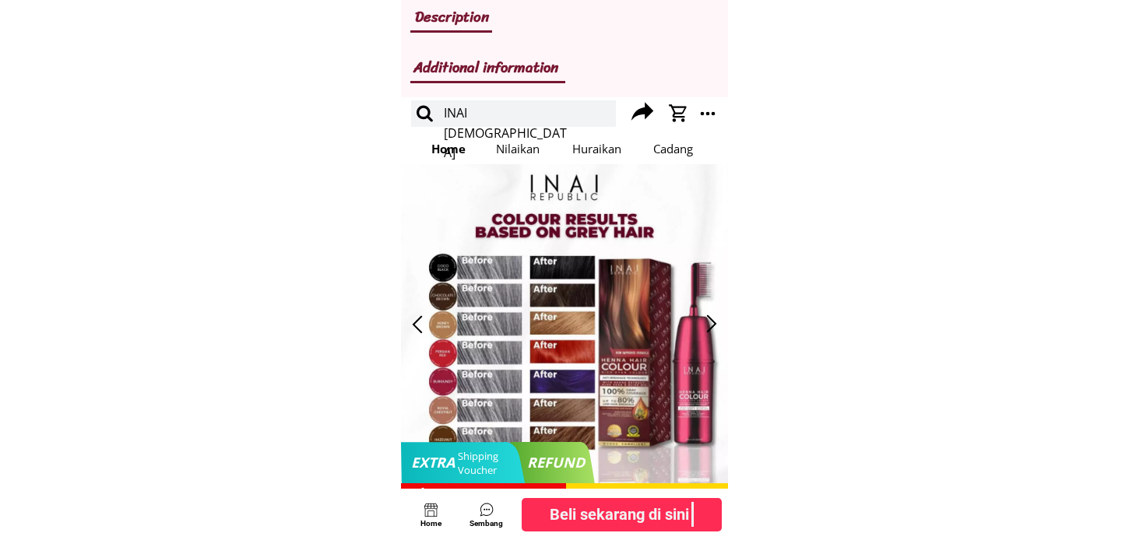
click at [713, 322] on div at bounding box center [712, 324] width 26 height 26
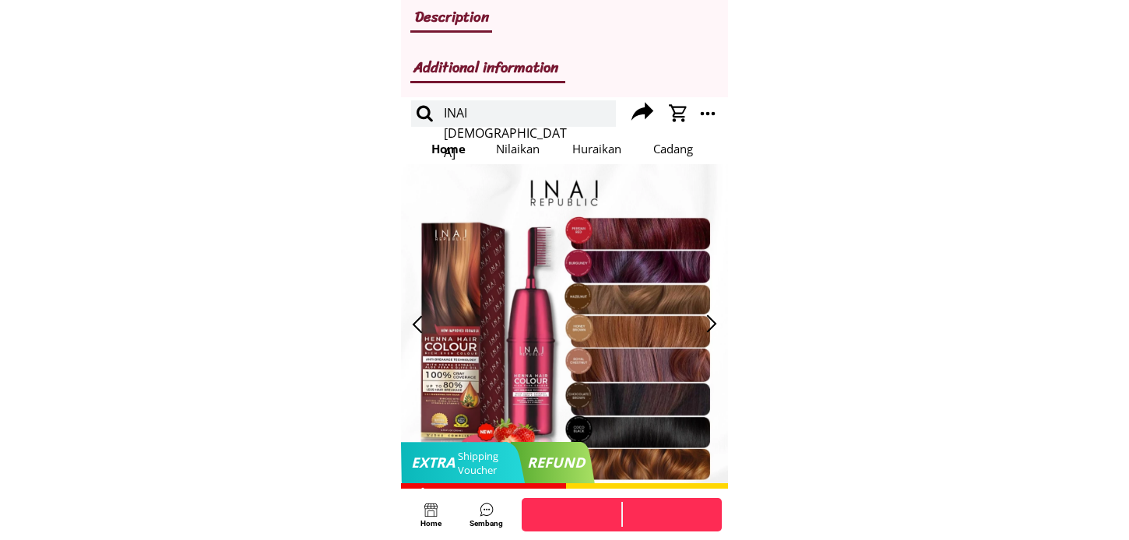
click at [713, 322] on div at bounding box center [712, 324] width 26 height 26
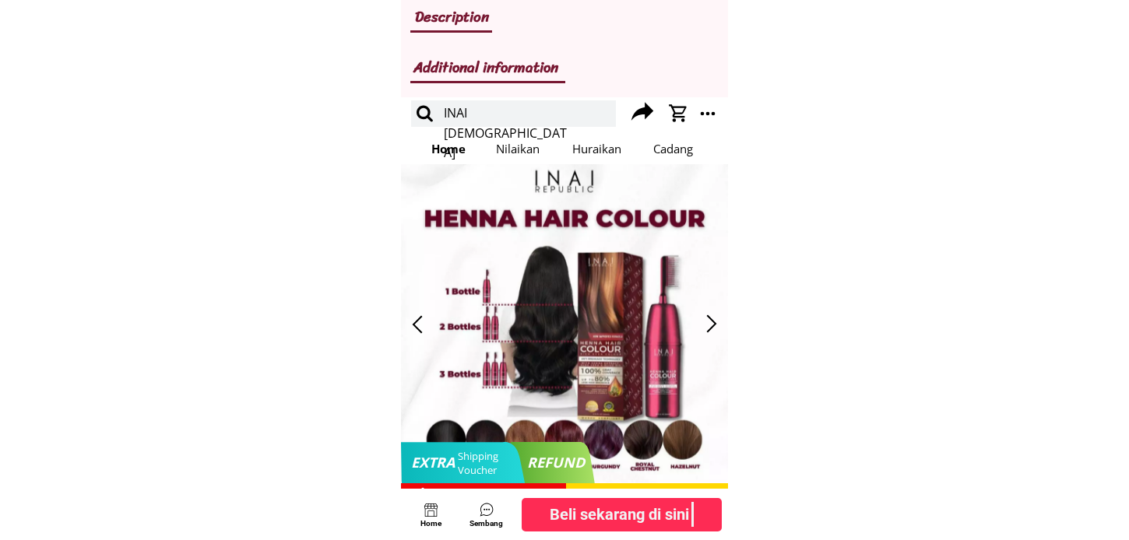
click at [713, 322] on div at bounding box center [712, 324] width 26 height 26
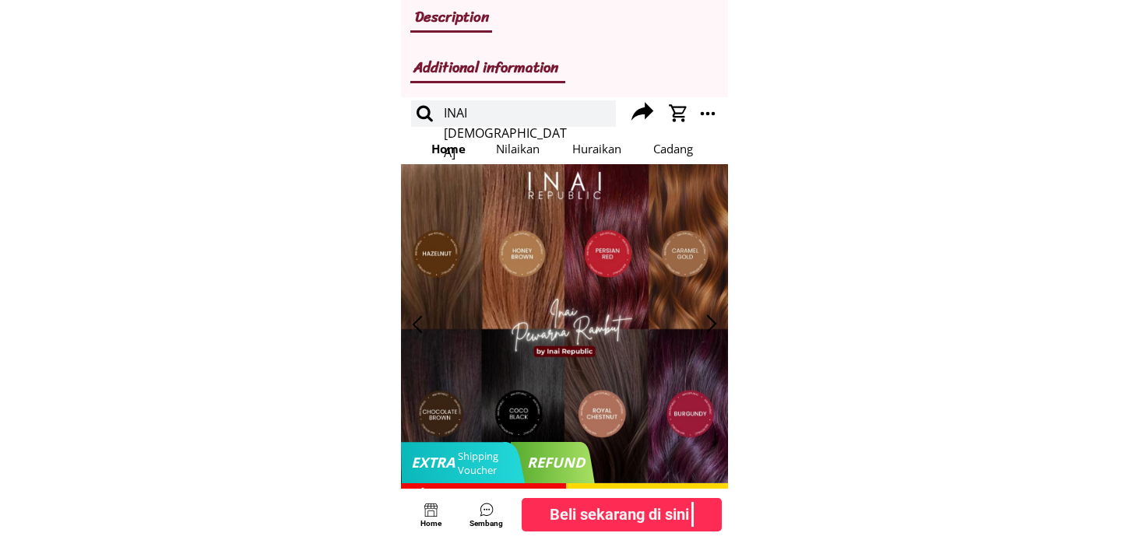
click at [713, 322] on div at bounding box center [712, 324] width 26 height 26
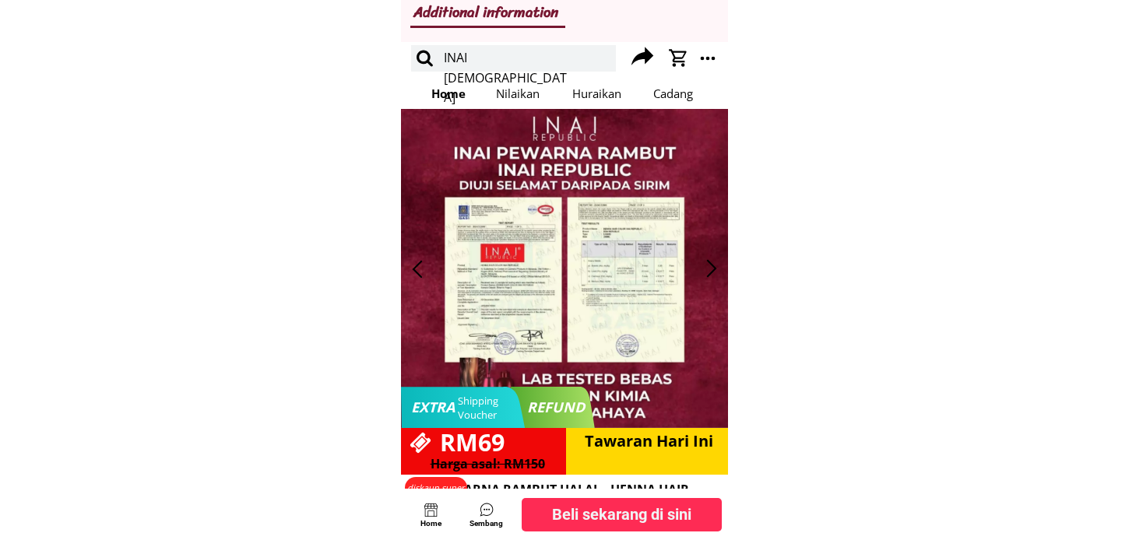
scroll to position [1038, 0]
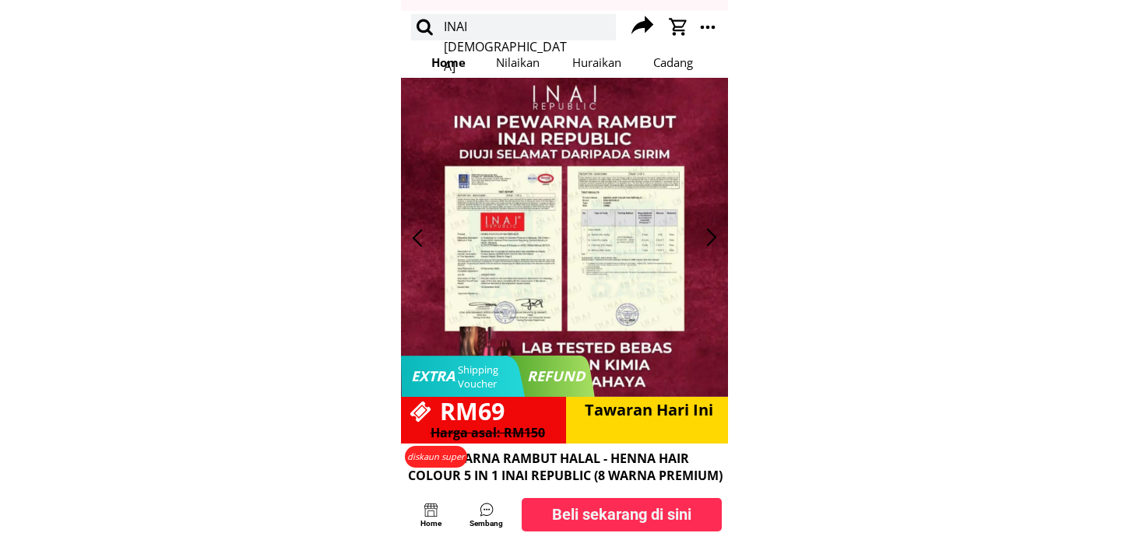
click at [629, 201] on div at bounding box center [564, 237] width 327 height 319
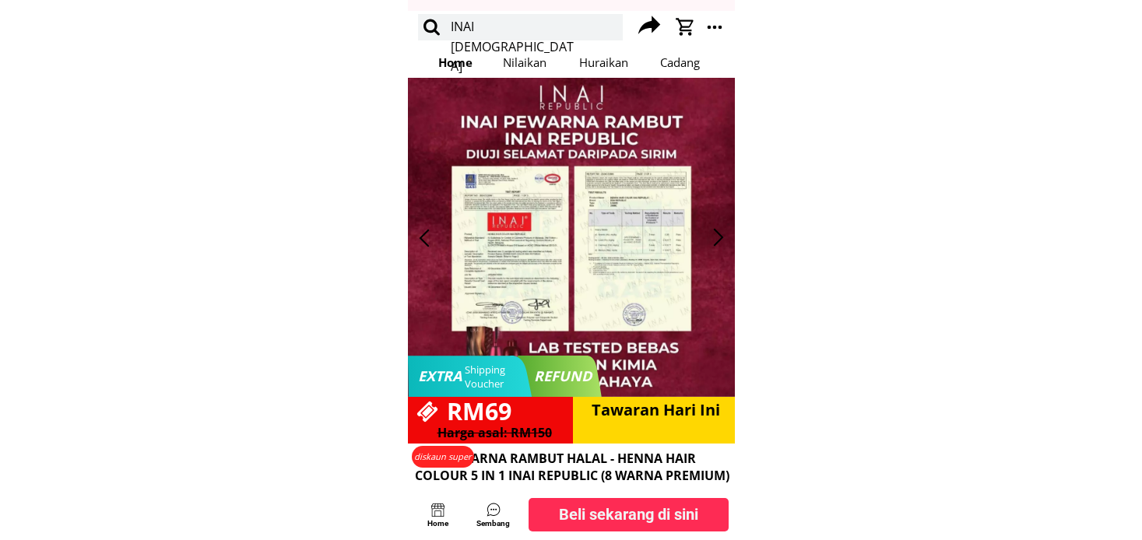
scroll to position [0, 0]
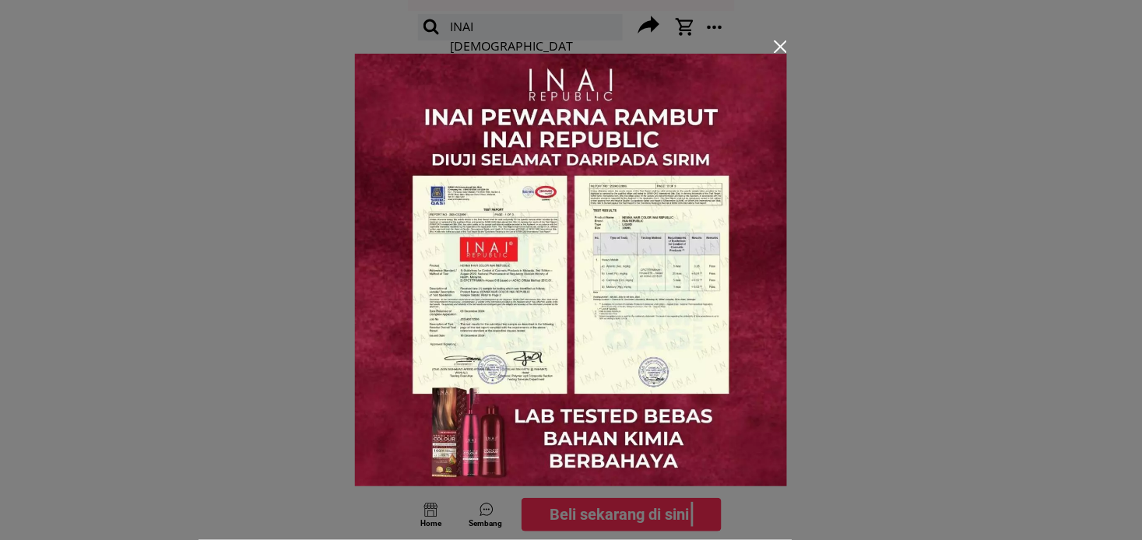
click at [776, 49] on div at bounding box center [781, 46] width 12 height 12
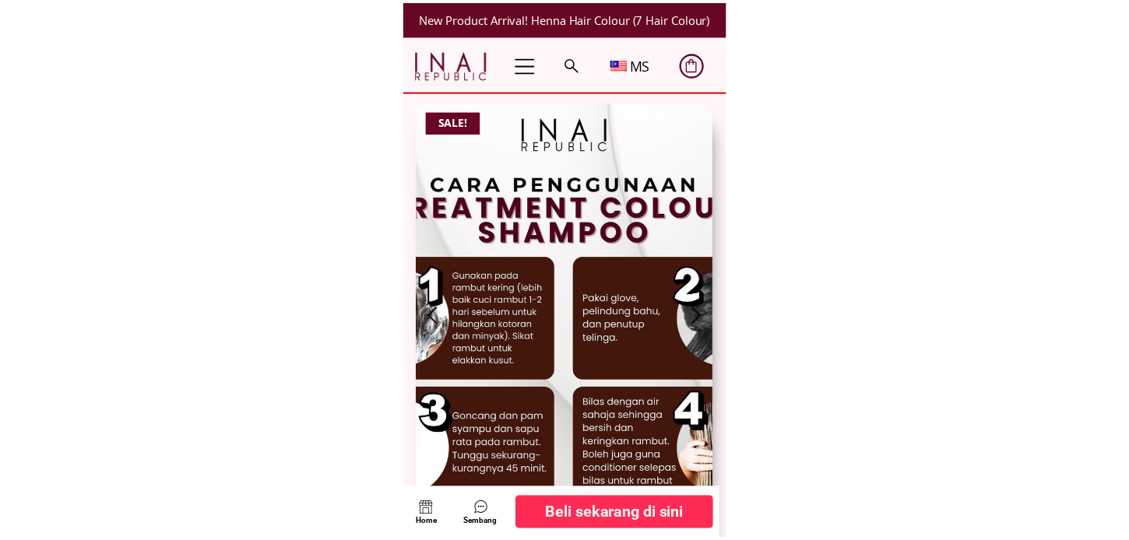
scroll to position [1038, 0]
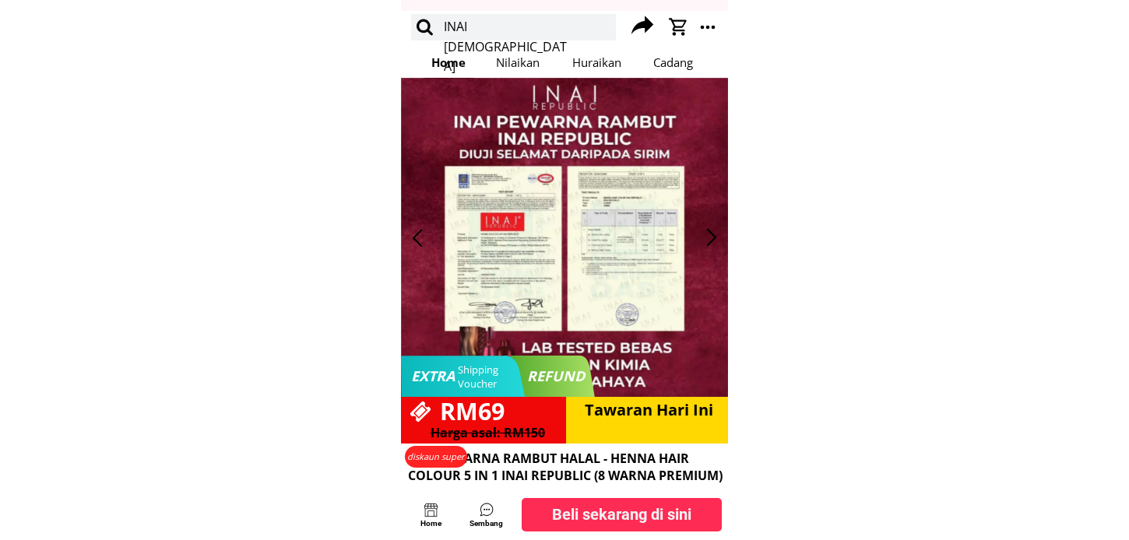
click at [701, 248] on div at bounding box center [712, 238] width 26 height 26
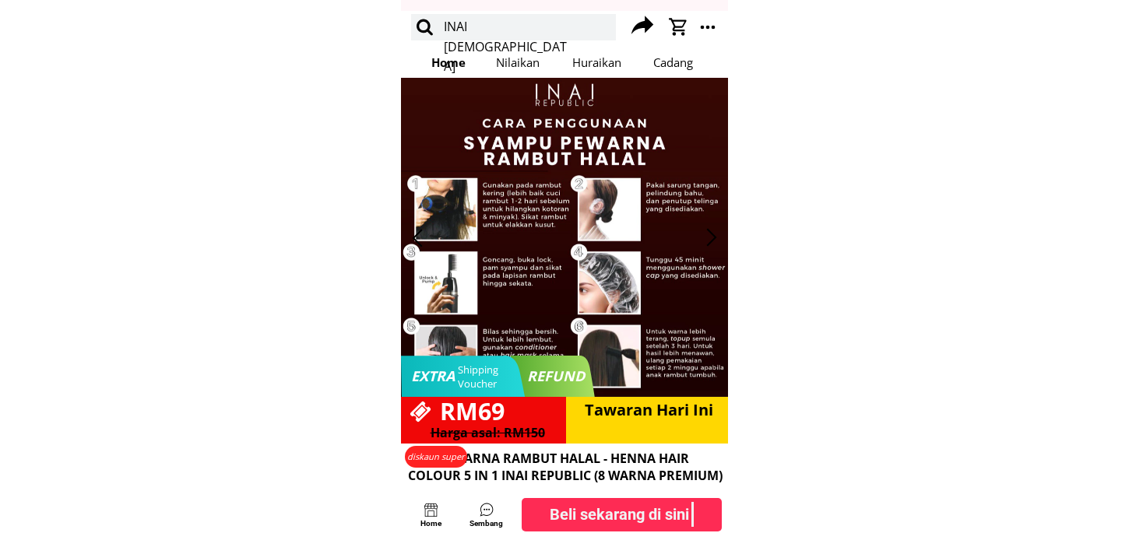
click at [701, 248] on div at bounding box center [712, 238] width 26 height 26
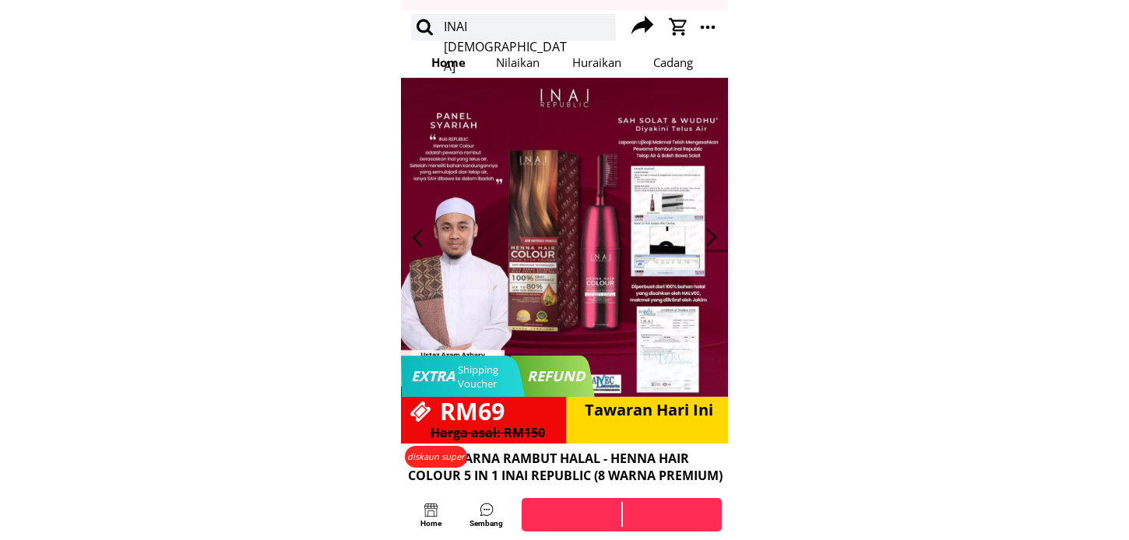
click at [701, 248] on div at bounding box center [712, 238] width 26 height 26
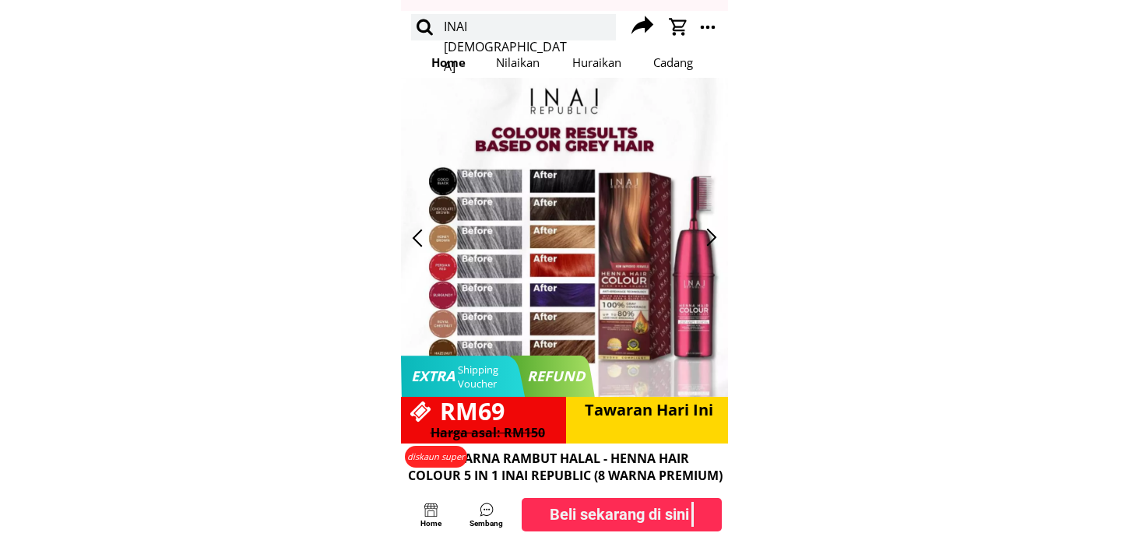
click at [651, 224] on div at bounding box center [564, 237] width 327 height 319
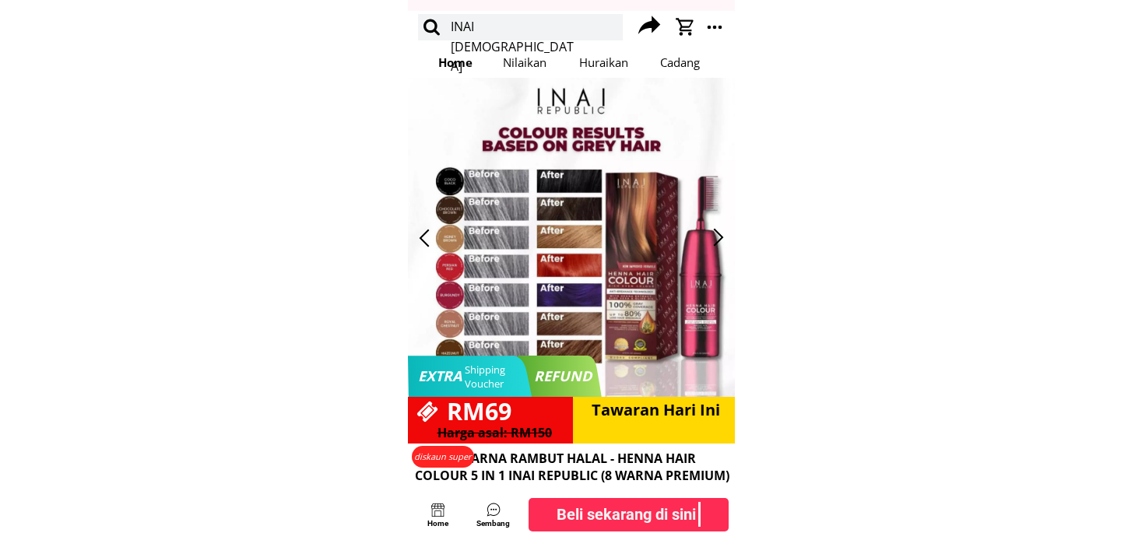
scroll to position [0, 0]
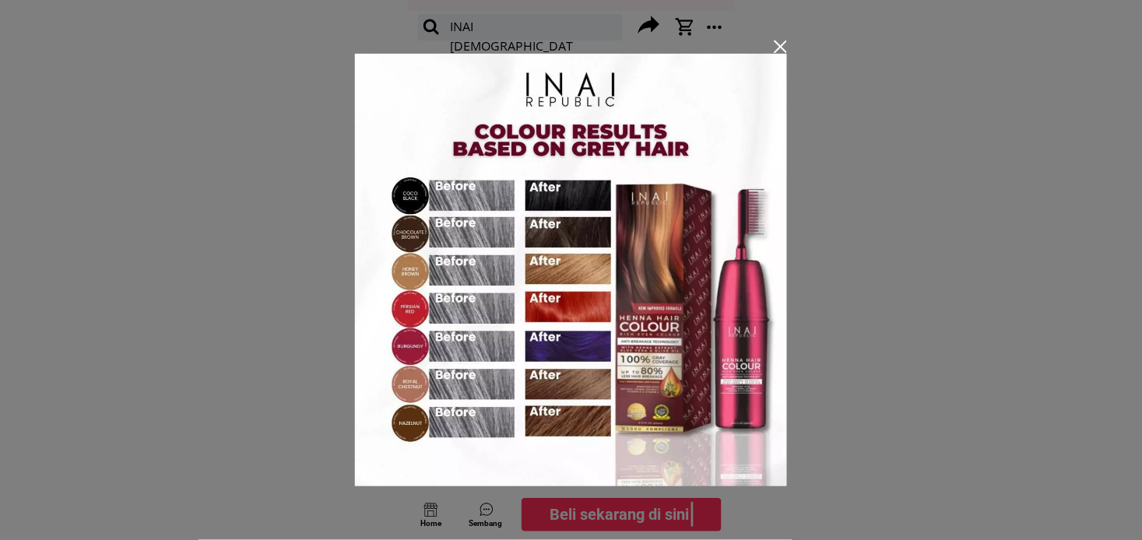
click at [808, 223] on div at bounding box center [571, 270] width 1142 height 540
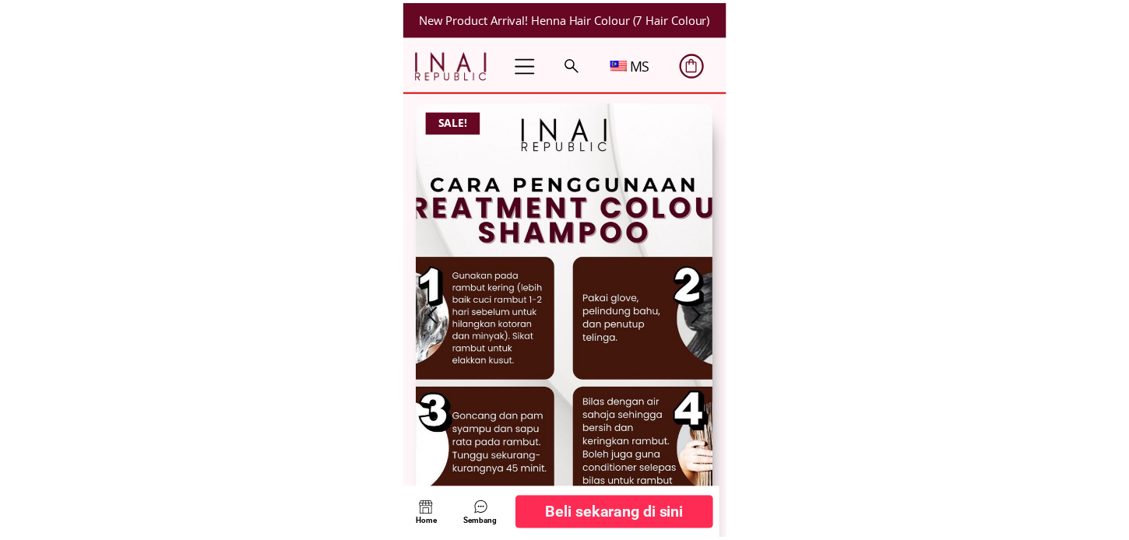
scroll to position [1038, 0]
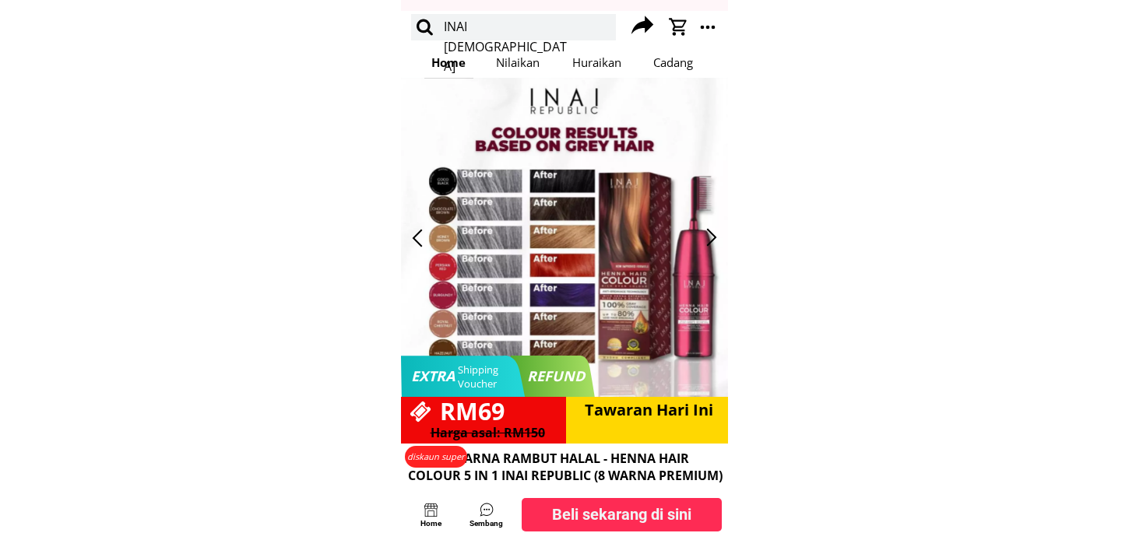
click at [714, 239] on div at bounding box center [712, 238] width 26 height 26
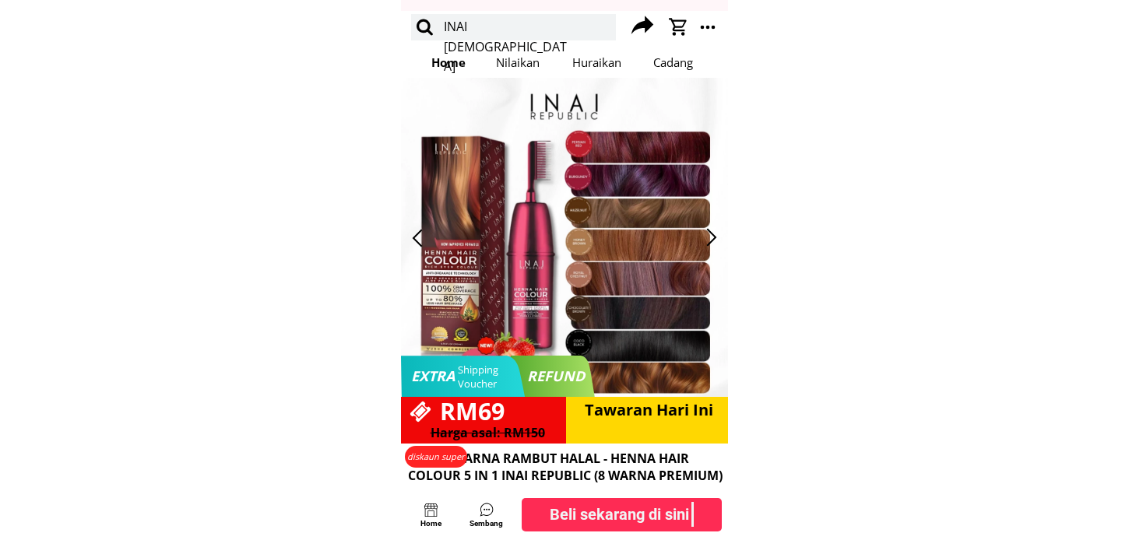
click at [714, 239] on div at bounding box center [712, 238] width 26 height 26
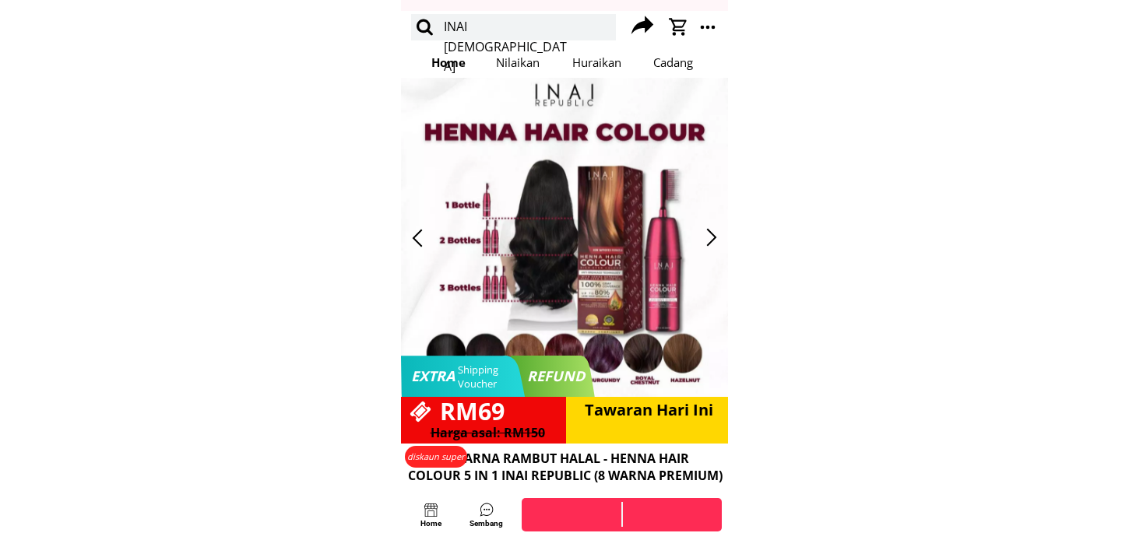
click at [714, 239] on div at bounding box center [712, 238] width 26 height 26
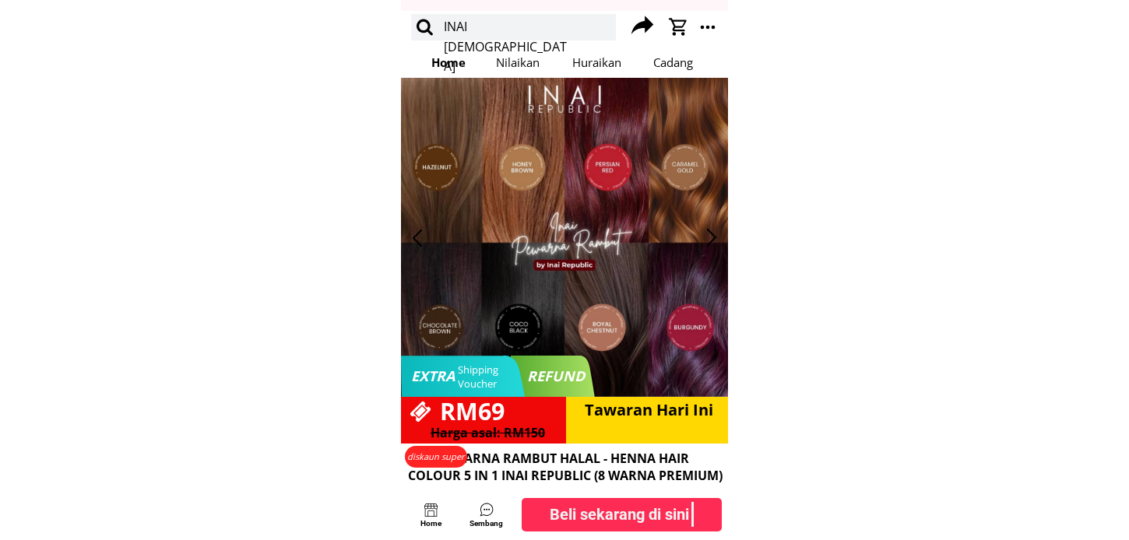
click at [714, 239] on div at bounding box center [712, 238] width 26 height 26
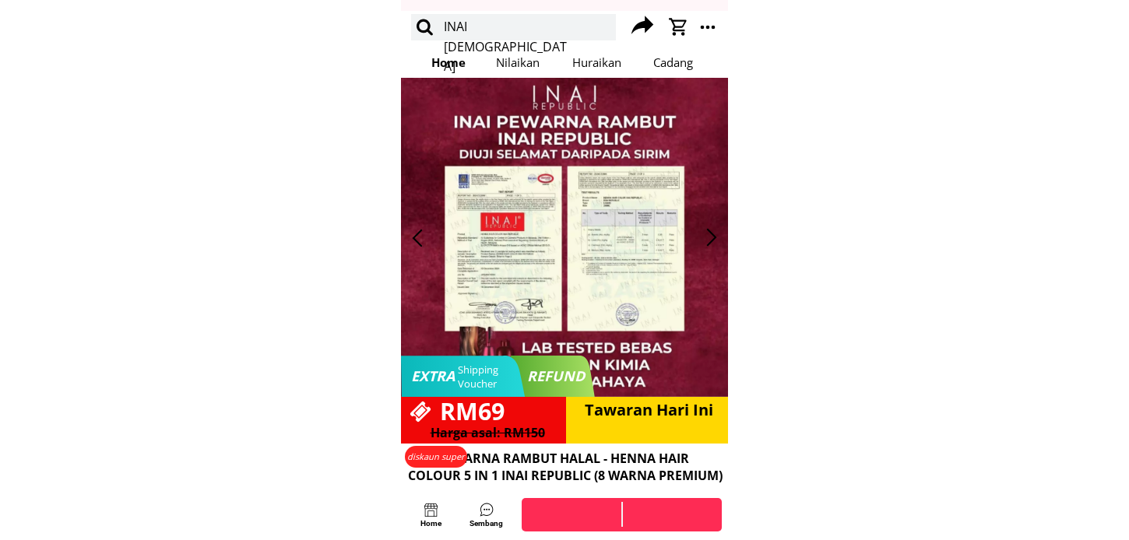
click at [714, 239] on div at bounding box center [712, 238] width 26 height 26
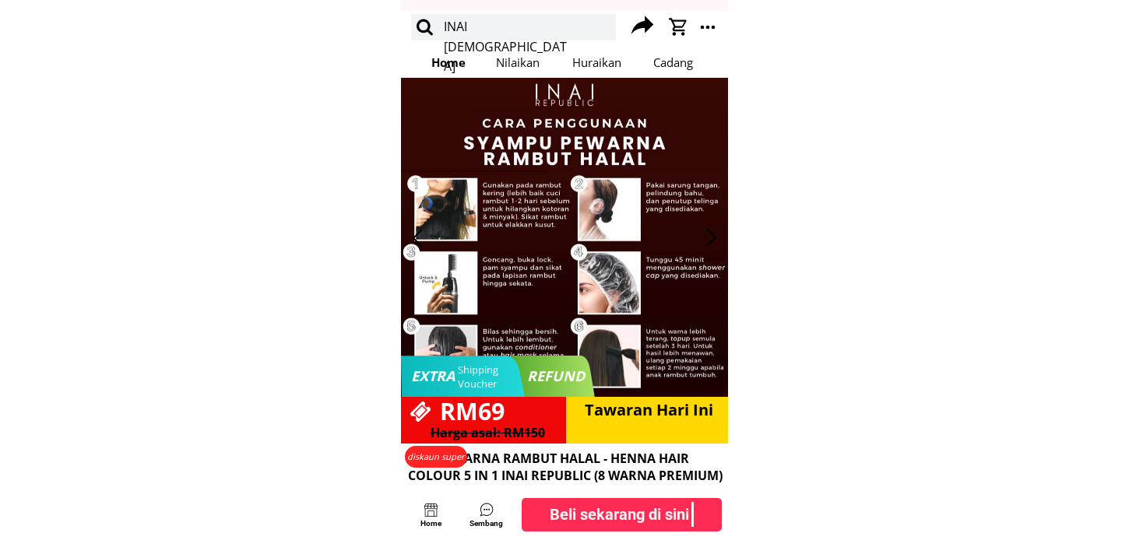
click at [714, 239] on div at bounding box center [712, 238] width 26 height 26
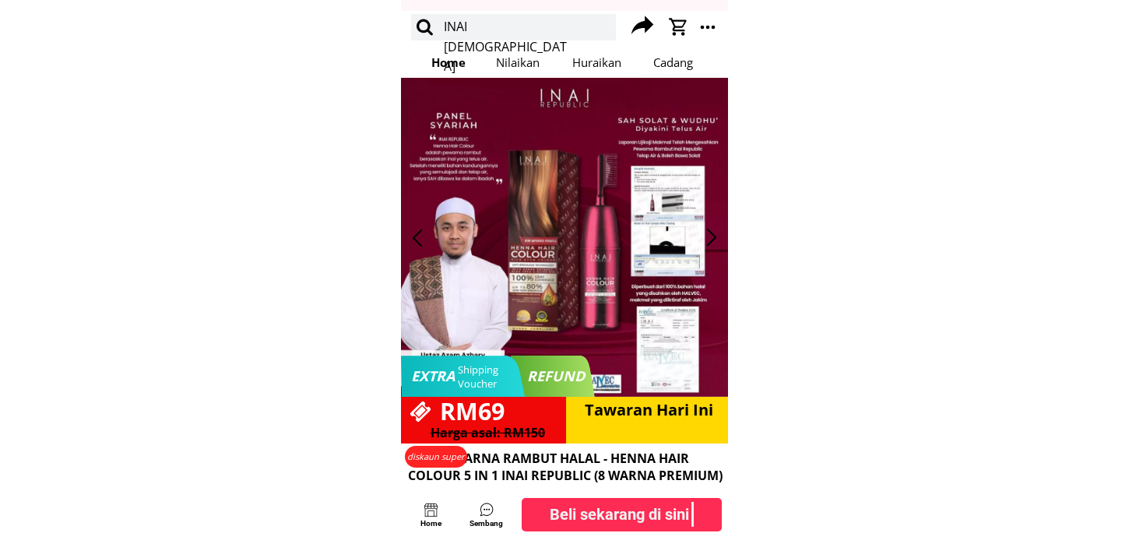
drag, startPoint x: 581, startPoint y: 179, endPoint x: 551, endPoint y: 220, distance: 50.6
click at [551, 220] on div at bounding box center [564, 237] width 327 height 319
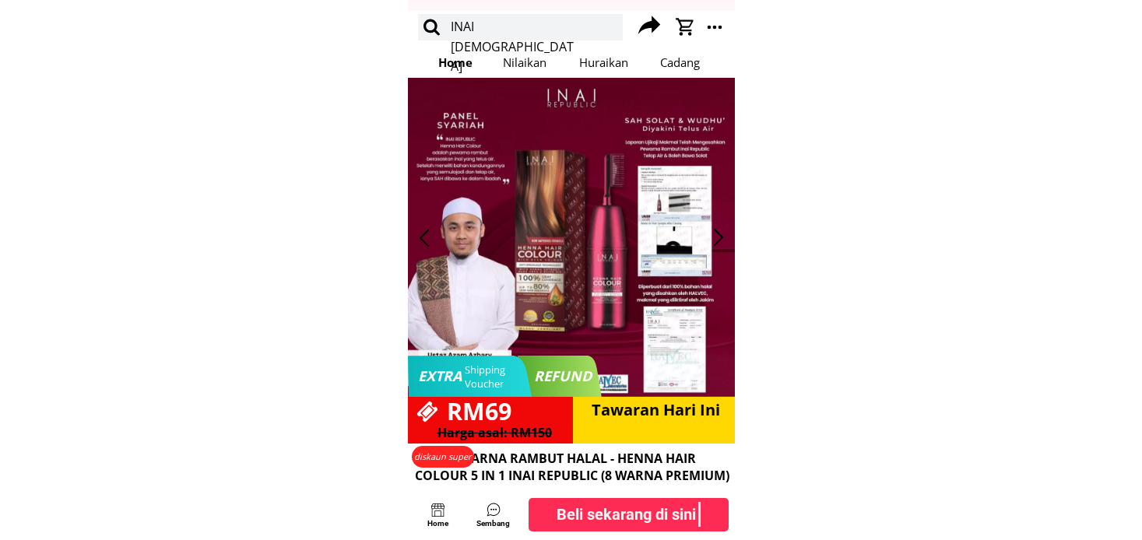
scroll to position [0, 0]
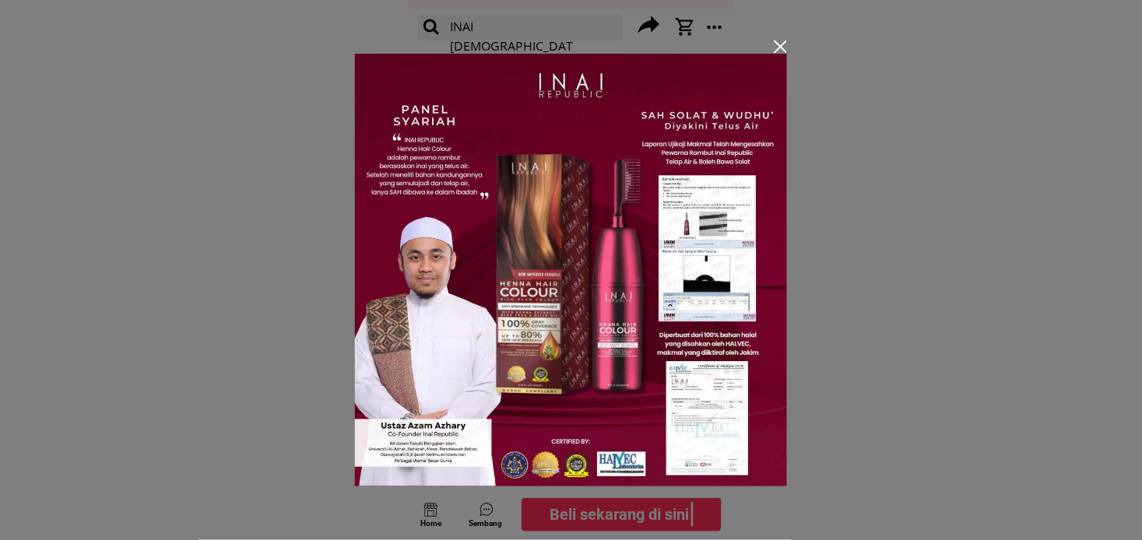
click at [803, 285] on div at bounding box center [571, 270] width 1142 height 540
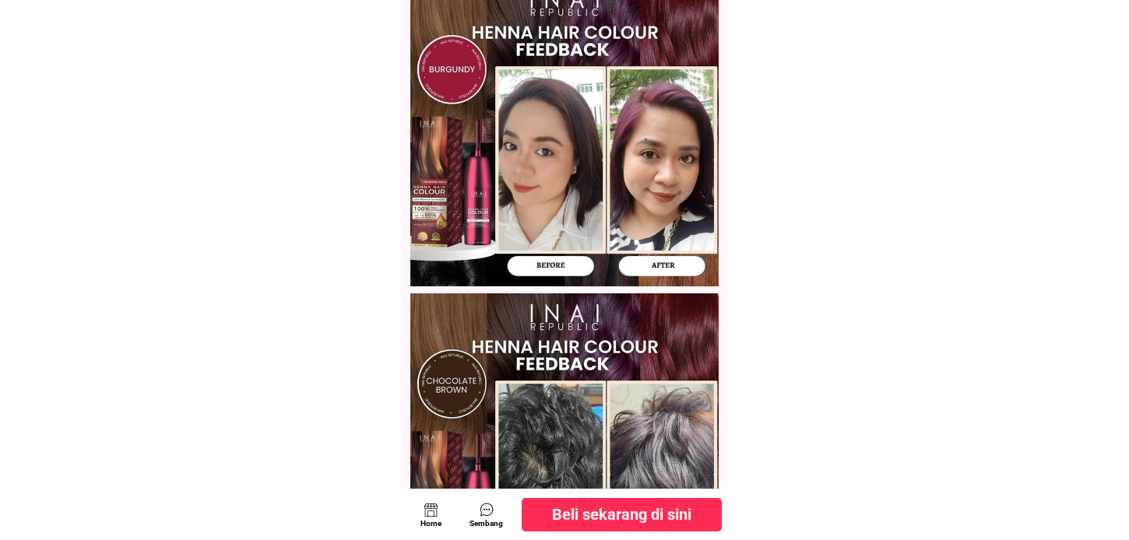
scroll to position [6316, 0]
